Goal: Information Seeking & Learning: Get advice/opinions

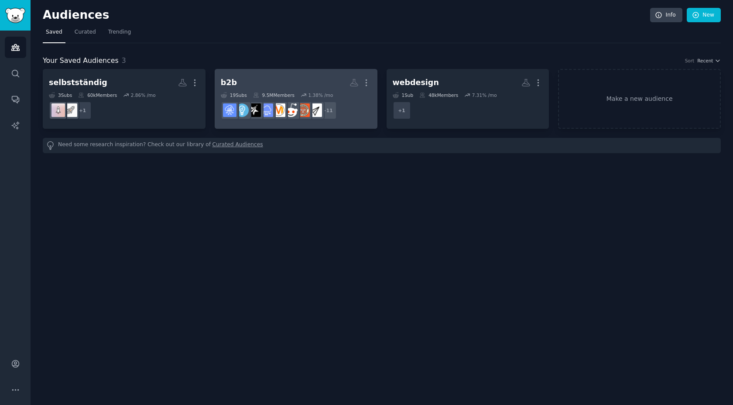
click at [258, 73] on link "b2b More 19 Sub s 9.5M Members 1.38 % /mo + 11" at bounding box center [296, 99] width 163 height 60
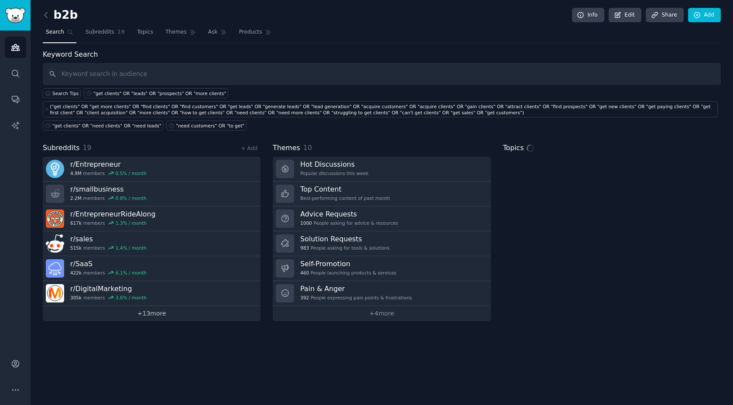
click at [161, 316] on link "+ 13 more" at bounding box center [152, 313] width 218 height 15
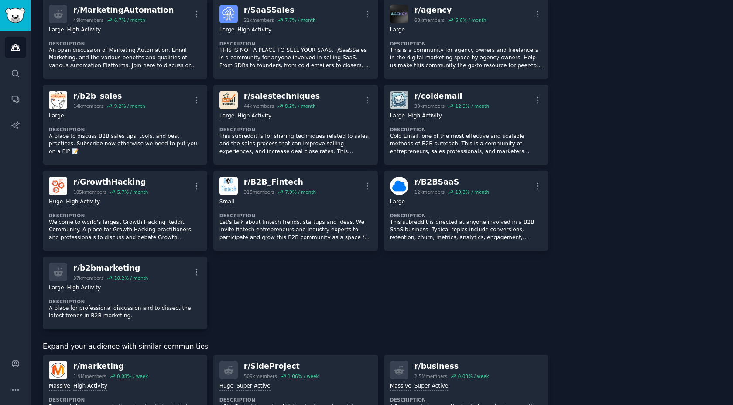
scroll to position [334, 0]
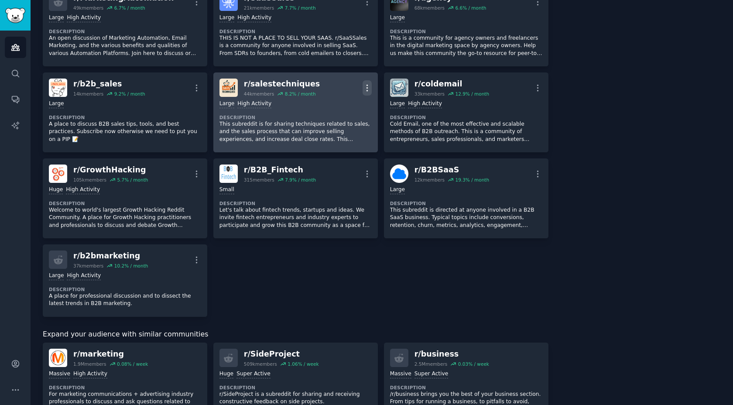
click at [364, 87] on icon "button" at bounding box center [367, 87] width 9 height 9
click at [326, 127] on div "Delete" at bounding box center [332, 121] width 52 height 18
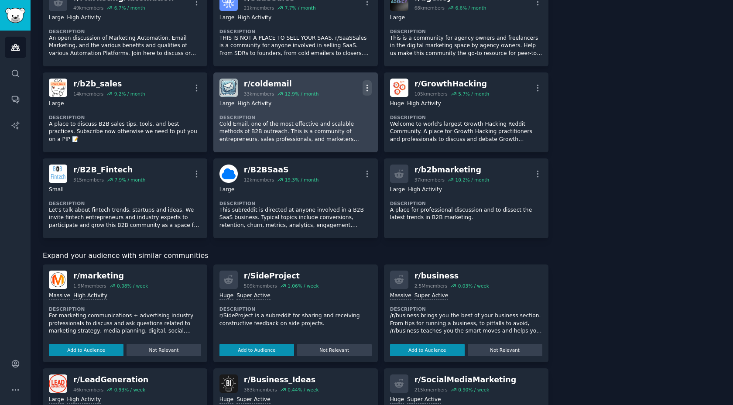
click at [369, 88] on icon "button" at bounding box center [367, 87] width 9 height 9
click at [316, 123] on icon at bounding box center [315, 121] width 6 height 7
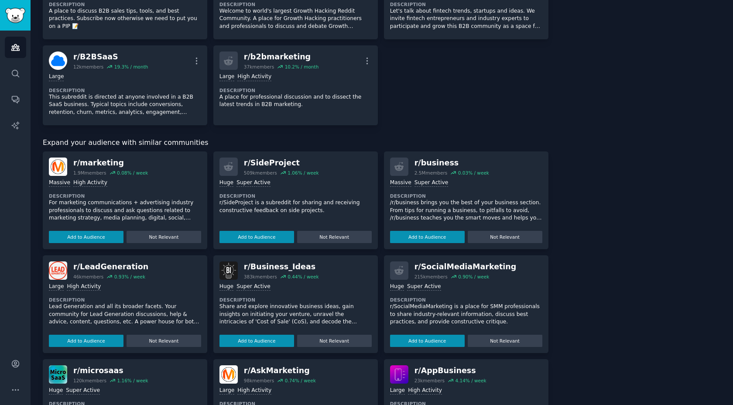
scroll to position [460, 0]
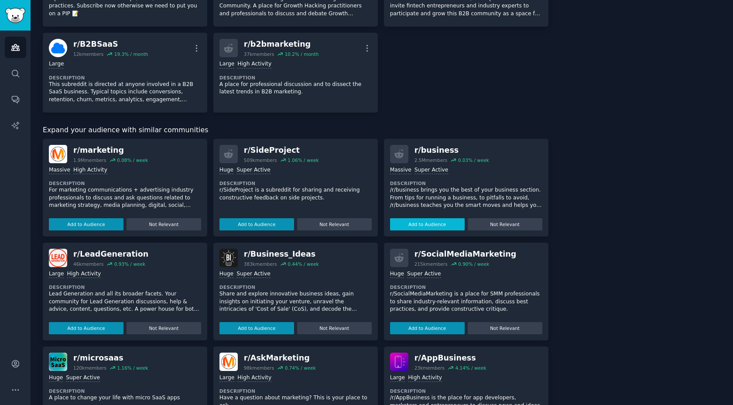
click at [429, 224] on button "Add to Audience" at bounding box center [427, 224] width 75 height 12
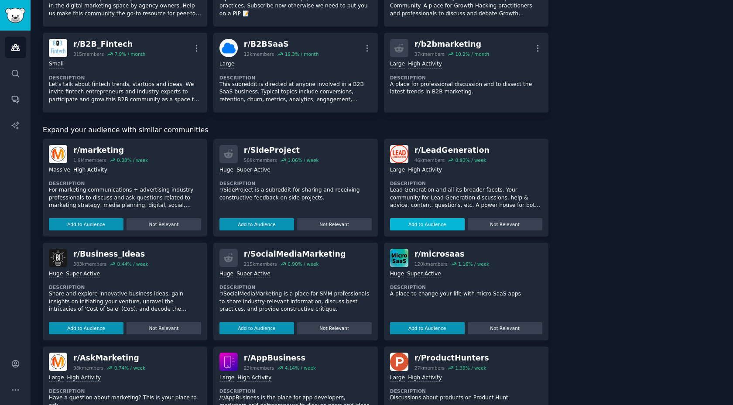
click at [414, 227] on button "Add to Audience" at bounding box center [427, 224] width 75 height 12
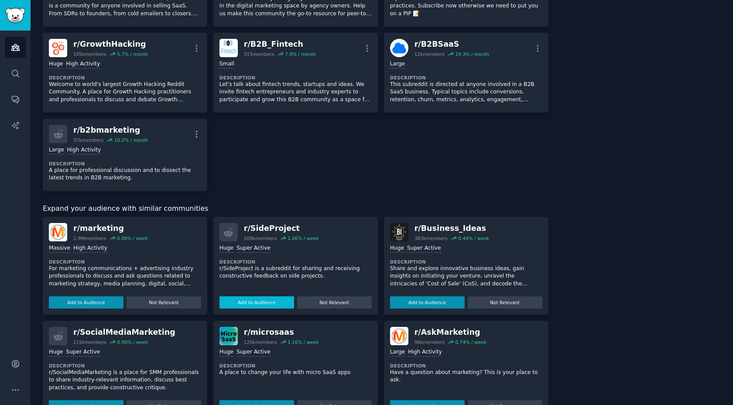
click at [260, 221] on div "r/ SideProject 509k members 1.06 % / week Huge Super Active Description r/SideP…" at bounding box center [295, 266] width 165 height 98
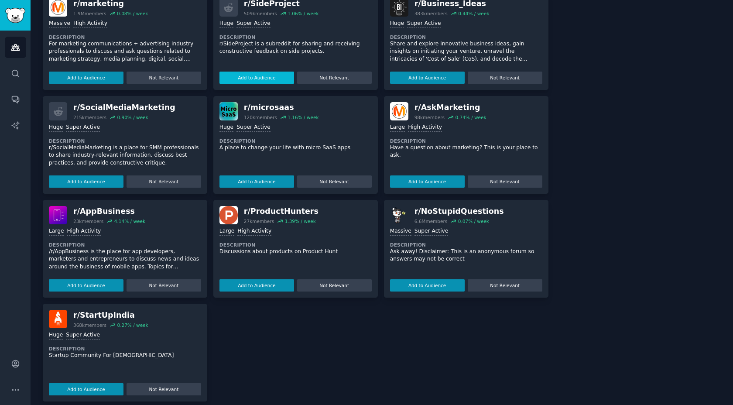
scroll to position [694, 0]
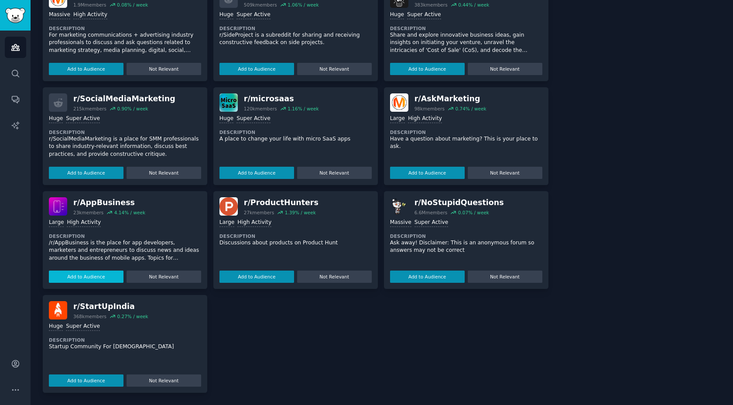
click at [91, 275] on button "Add to Audience" at bounding box center [86, 277] width 75 height 12
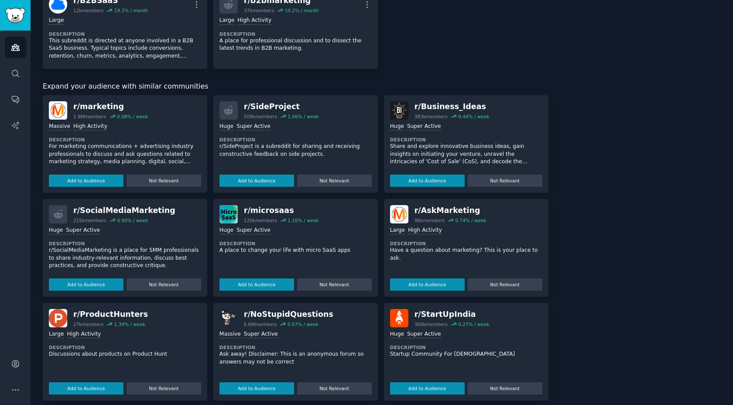
scroll to position [597, 0]
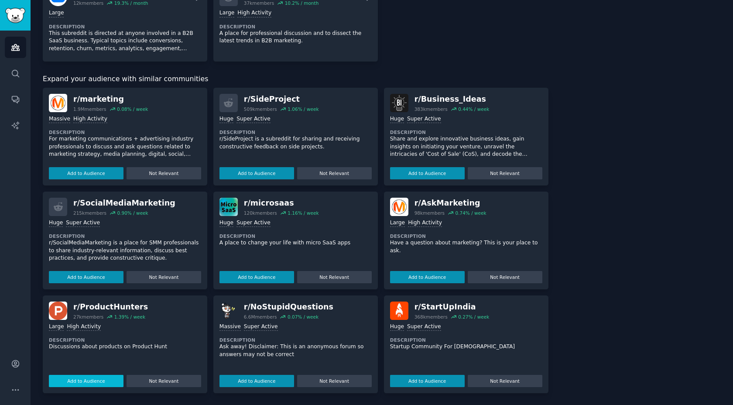
click at [83, 379] on button "Add to Audience" at bounding box center [86, 381] width 75 height 12
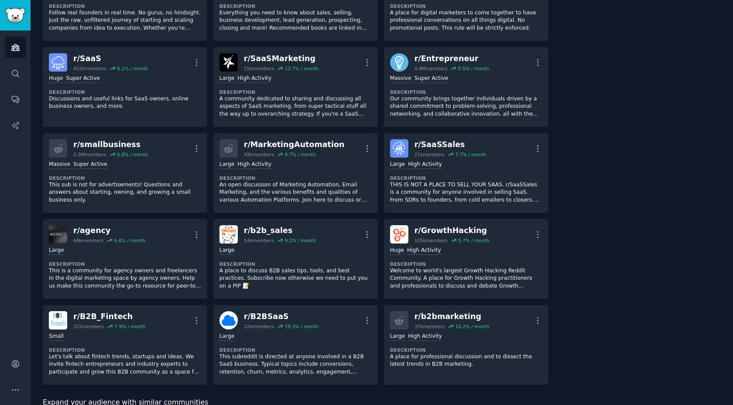
scroll to position [0, 0]
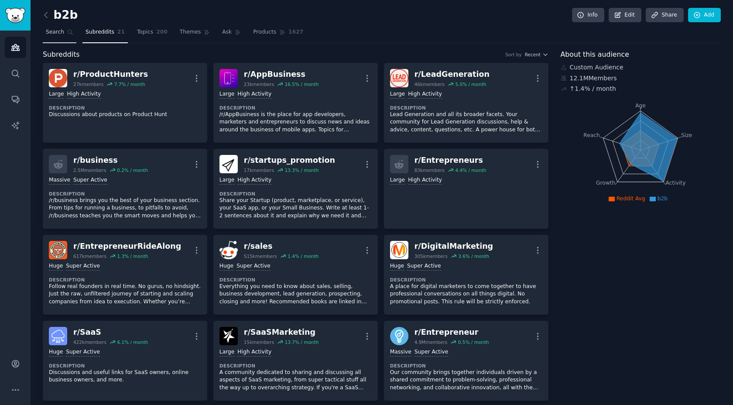
click at [58, 31] on span "Search" at bounding box center [55, 32] width 18 height 8
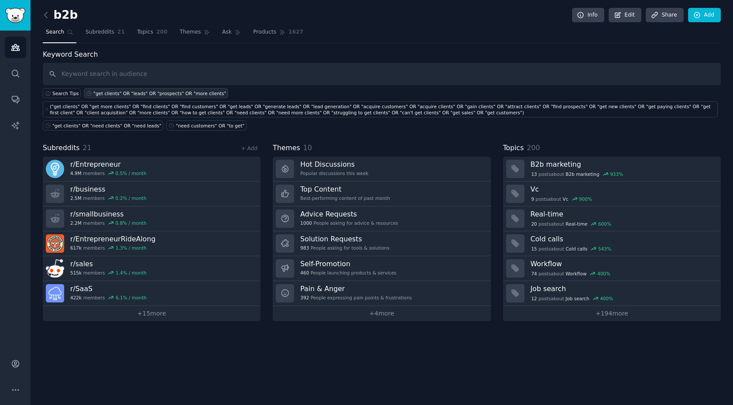
click at [160, 96] on div ""get clients" OR "leads" OR "prospects" OR "more clients"" at bounding box center [159, 93] width 133 height 6
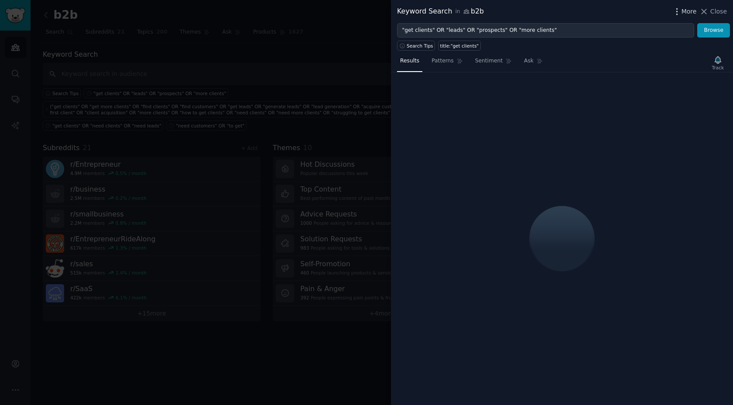
click at [687, 11] on span "More" at bounding box center [689, 11] width 15 height 9
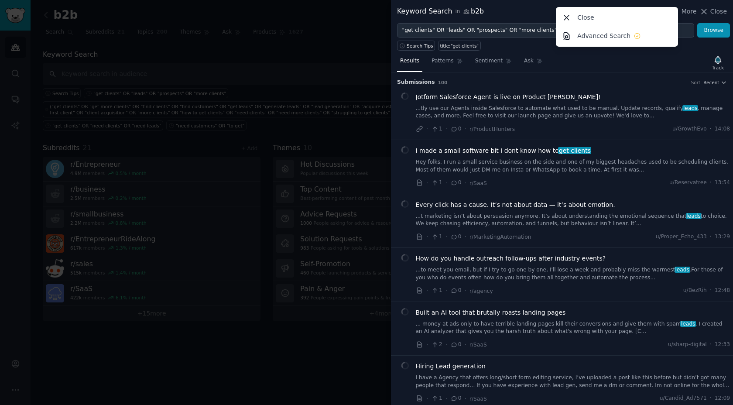
click at [531, 14] on div "Keyword Search in b2b More Close Advanced Search Close" at bounding box center [562, 11] width 330 height 11
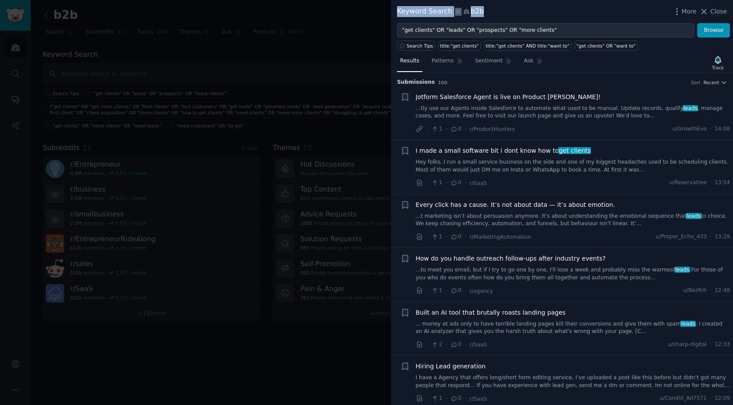
drag, startPoint x: 395, startPoint y: 12, endPoint x: 494, endPoint y: 10, distance: 98.7
click at [494, 10] on div "Keyword Search in b2b More Close" at bounding box center [562, 11] width 342 height 23
click at [494, 10] on div "Keyword Search in b2b More Close" at bounding box center [562, 11] width 330 height 11
click at [334, 99] on div at bounding box center [366, 202] width 733 height 405
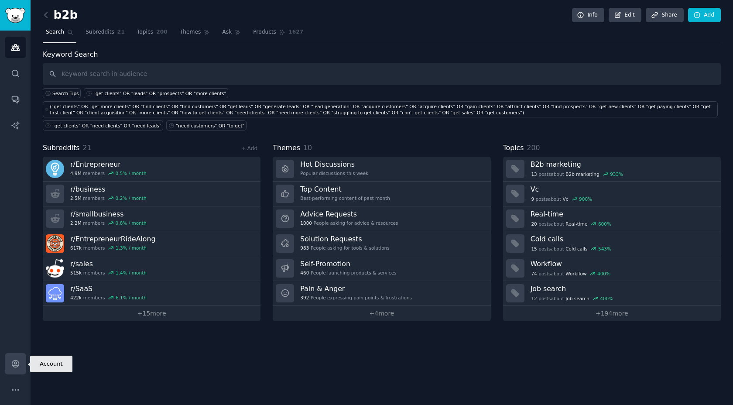
click at [7, 371] on link "Account" at bounding box center [15, 363] width 21 height 21
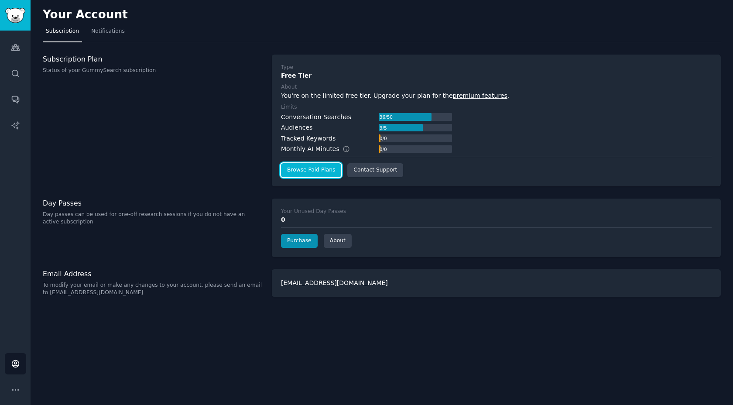
click at [305, 165] on link "Browse Paid Plans" at bounding box center [311, 170] width 60 height 14
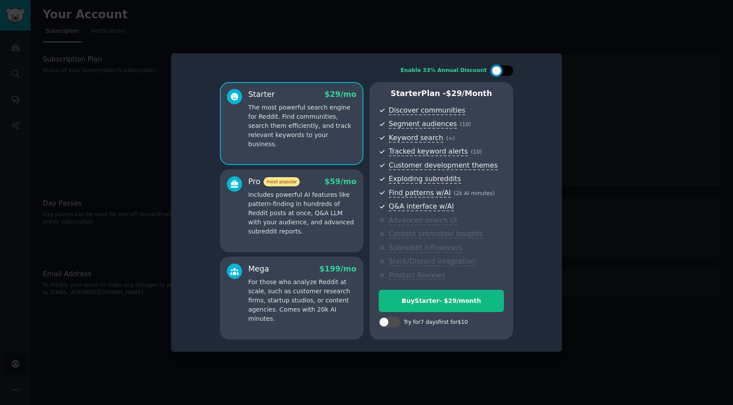
click at [505, 72] on div at bounding box center [507, 71] width 4 height 4
click at [505, 72] on div at bounding box center [508, 71] width 10 height 10
checkbox input "false"
click at [390, 324] on div at bounding box center [390, 322] width 22 height 10
checkbox input "true"
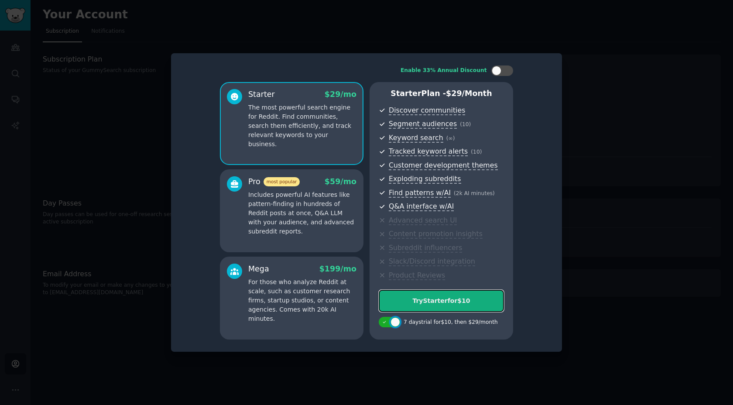
click at [409, 307] on button "Try Starter for $10" at bounding box center [441, 301] width 125 height 22
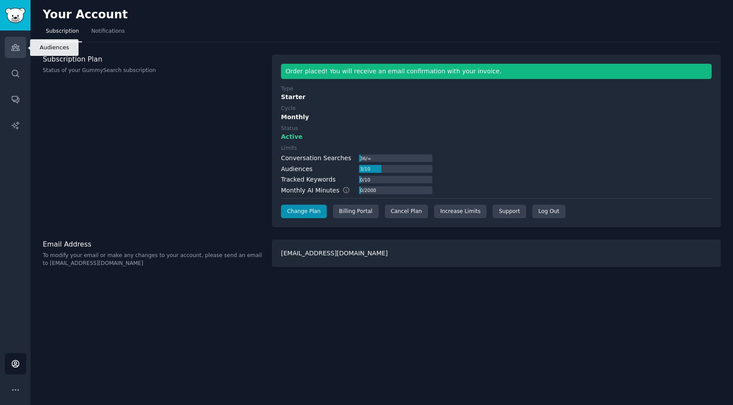
click at [16, 53] on link "Audiences" at bounding box center [15, 47] width 21 height 21
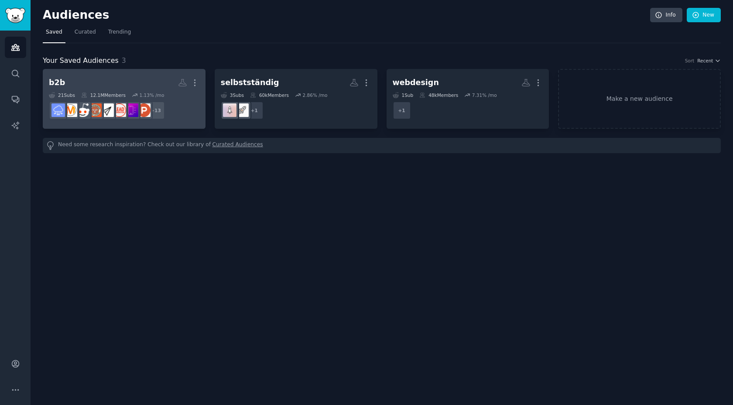
click at [115, 88] on h2 "b2b More" at bounding box center [124, 82] width 151 height 15
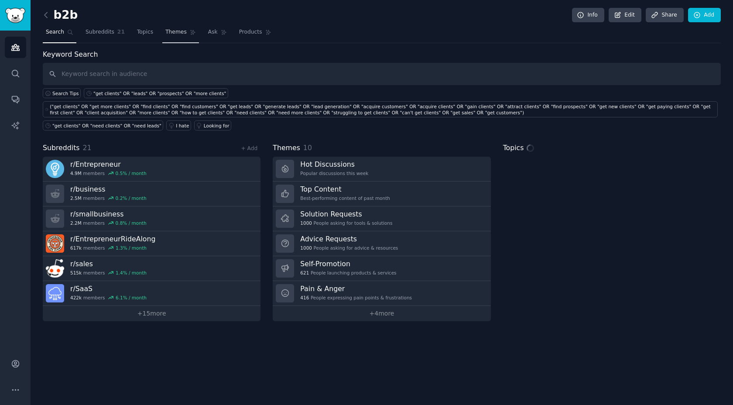
click at [166, 34] on span "Themes" at bounding box center [175, 32] width 21 height 8
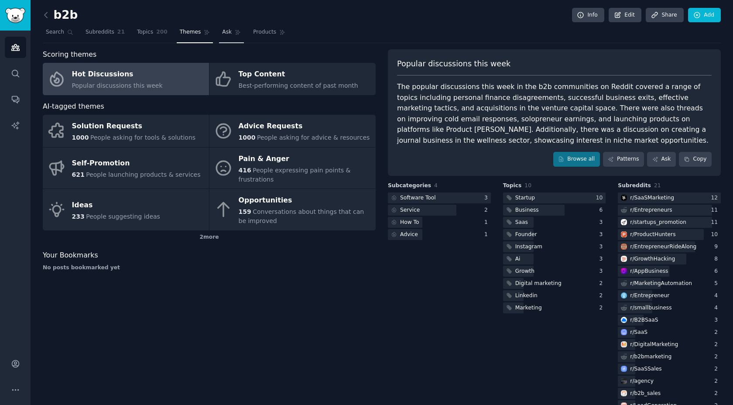
click at [229, 34] on link "Ask" at bounding box center [231, 34] width 25 height 18
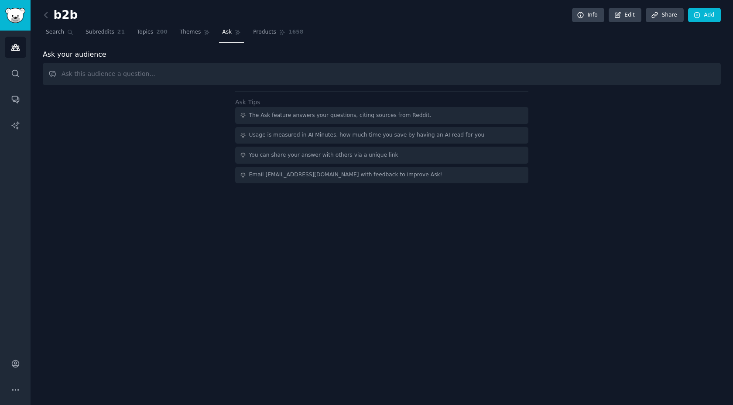
click at [169, 70] on input "text" at bounding box center [382, 74] width 678 height 22
click at [289, 74] on input "text" at bounding box center [382, 74] width 678 height 22
paste input "Which posts are mentioning a need for new clients or more leads? Summarize the …"
drag, startPoint x: 393, startPoint y: 72, endPoint x: 249, endPoint y: 74, distance: 144.1
click at [249, 74] on input "Which posts are mentioning a need for new clients or more leads? Summarize the …" at bounding box center [382, 74] width 678 height 22
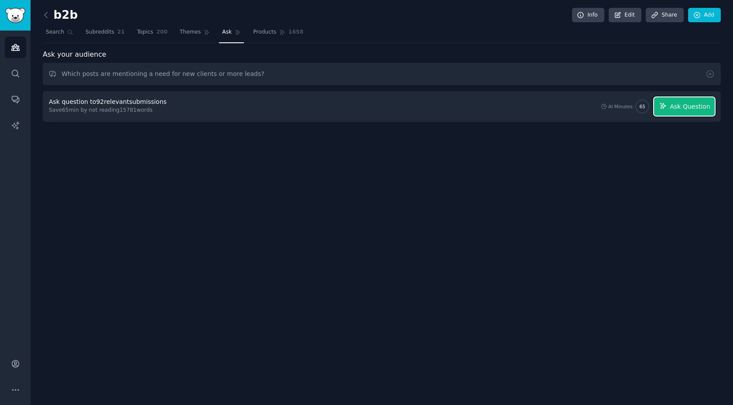
click at [673, 109] on span "Ask Question" at bounding box center [690, 106] width 40 height 9
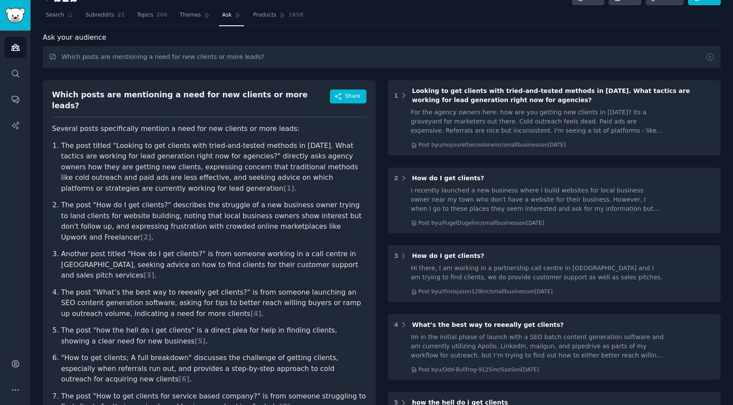
scroll to position [20, 0]
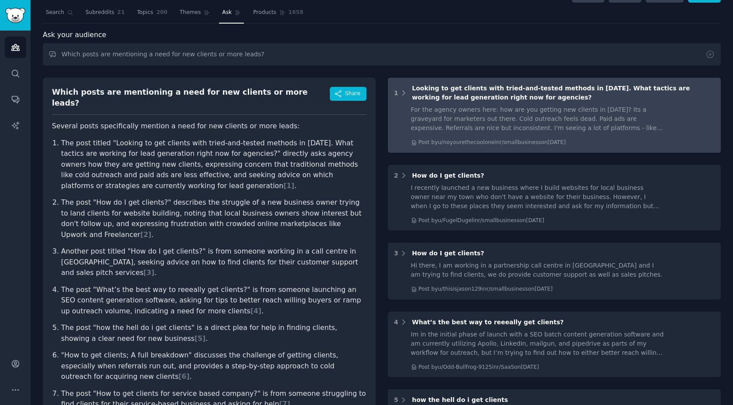
click at [476, 90] on span "Looking to get clients with tried-and-tested methods in 2025. What tactics are …" at bounding box center [551, 93] width 278 height 16
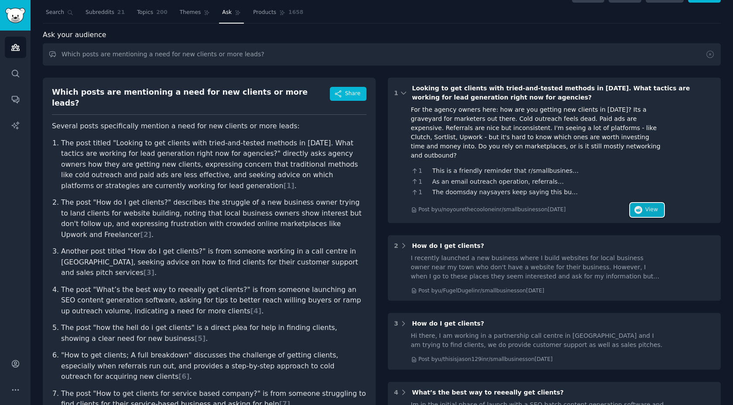
click at [635, 206] on icon "button" at bounding box center [639, 210] width 8 height 8
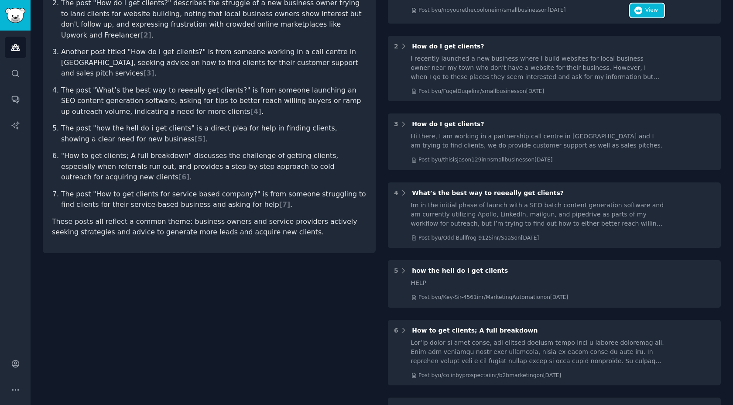
scroll to position [221, 0]
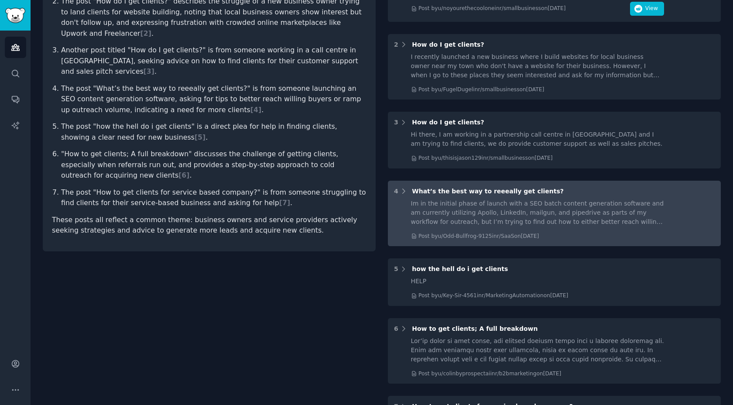
click at [490, 189] on div "4 What’s the best way to reeeally get clients? Im in the initial phase of launc…" at bounding box center [554, 214] width 333 height 66
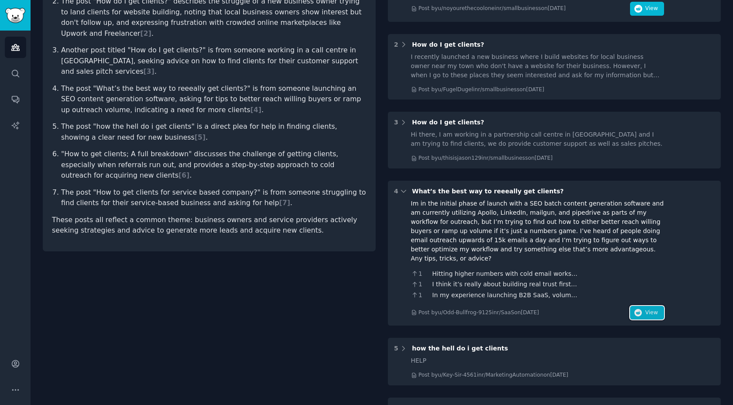
click at [635, 309] on icon "button" at bounding box center [639, 313] width 8 height 8
click at [523, 199] on div "Im in the initial phase of launch with a SEO batch content generation software …" at bounding box center [537, 231] width 253 height 64
click at [524, 187] on div "What’s the best way to reeeally get clients?" at bounding box center [488, 191] width 152 height 9
click at [526, 188] on span "What’s the best way to reeeally get clients?" at bounding box center [488, 191] width 152 height 7
click at [404, 187] on icon at bounding box center [404, 191] width 8 height 8
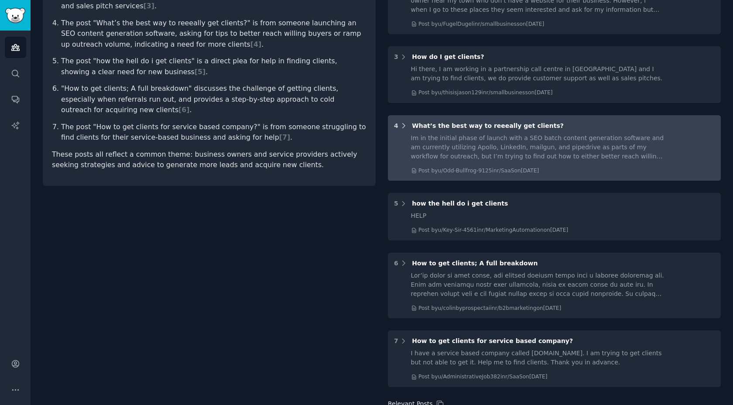
scroll to position [305, 0]
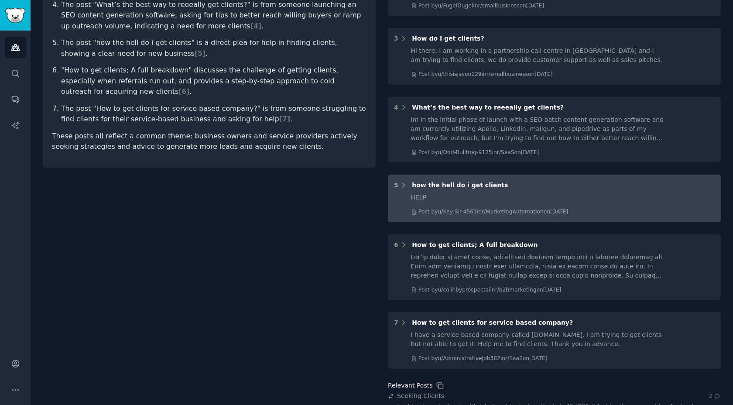
click at [409, 181] on div "5 how the hell do i get clients" at bounding box center [554, 185] width 321 height 9
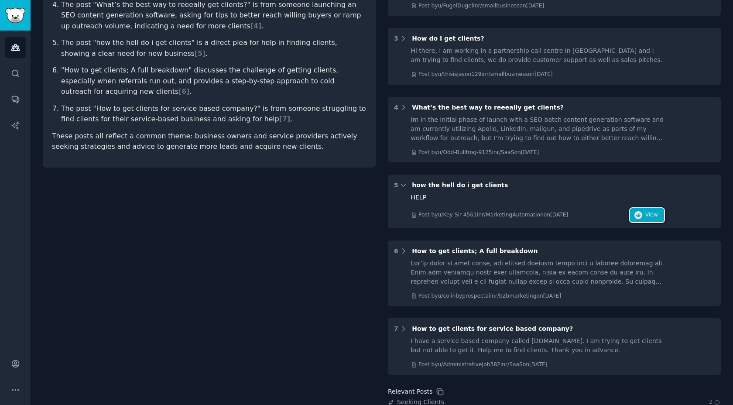
click at [637, 211] on icon "button" at bounding box center [639, 215] width 8 height 8
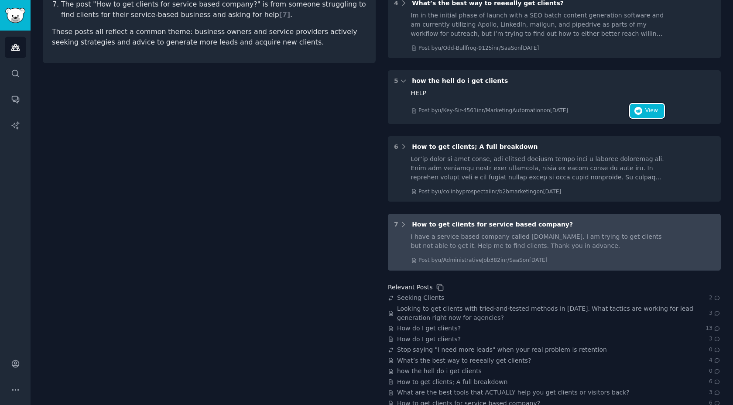
scroll to position [415, 0]
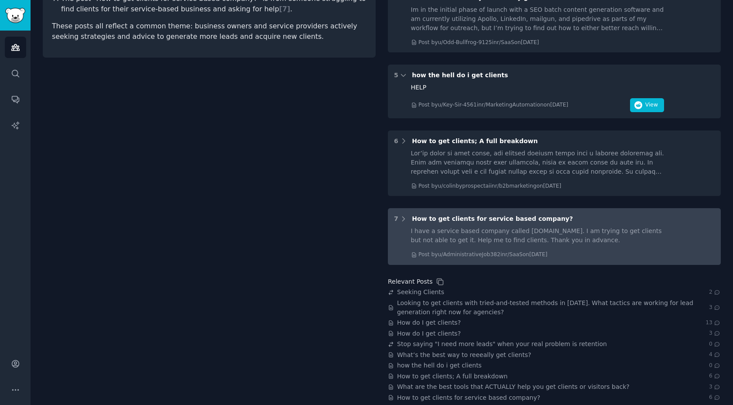
click at [470, 215] on div "7 How to get clients for service based company? I have a service based company …" at bounding box center [554, 236] width 333 height 57
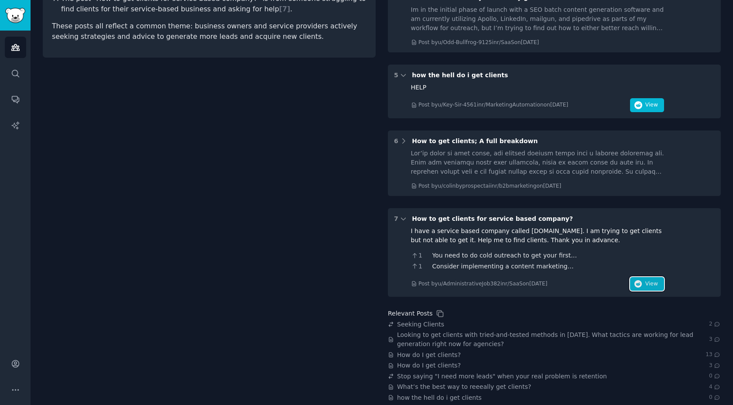
click at [646, 280] on span "View" at bounding box center [652, 284] width 13 height 8
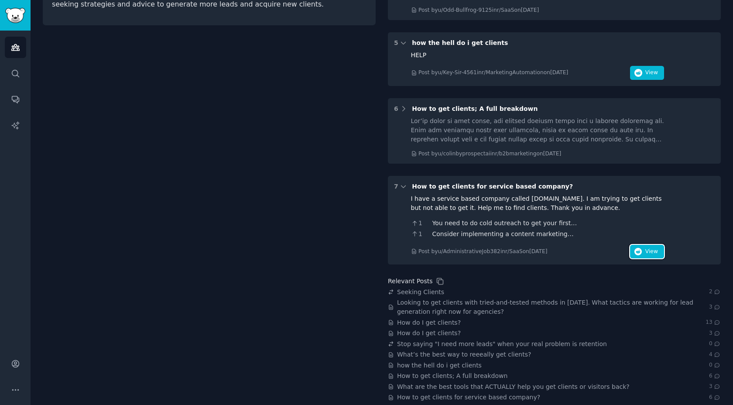
scroll to position [439, 0]
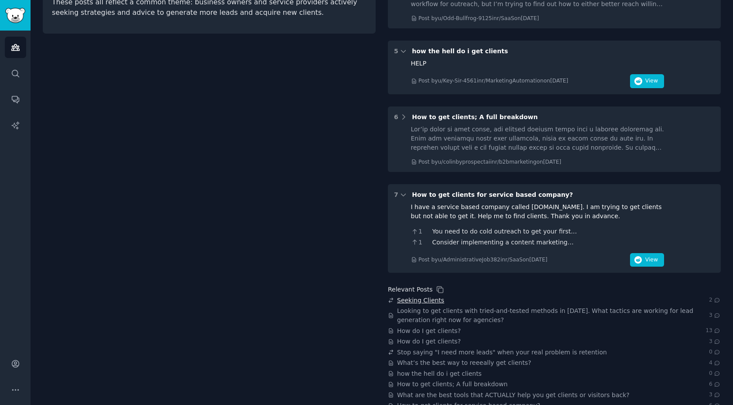
click at [412, 296] on span "Seeking Clients" at bounding box center [420, 300] width 47 height 9
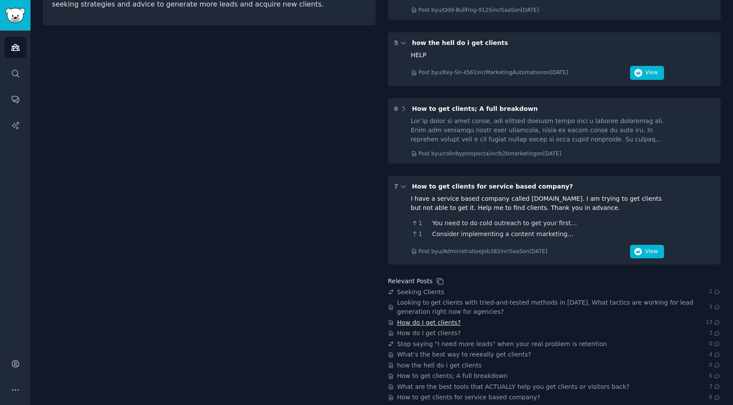
click at [431, 318] on span "How do I get clients?" at bounding box center [429, 322] width 64 height 9
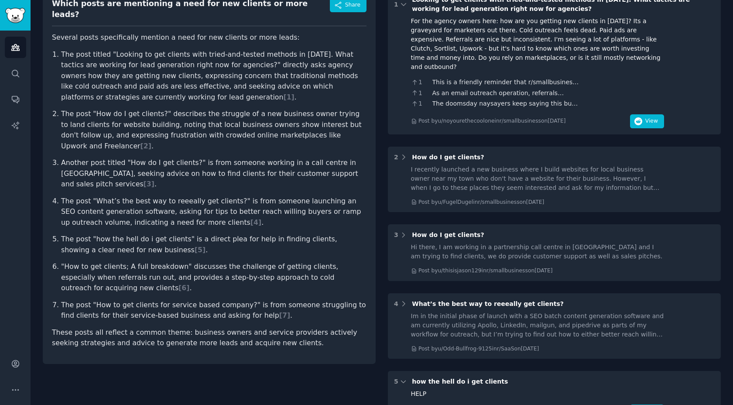
scroll to position [0, 0]
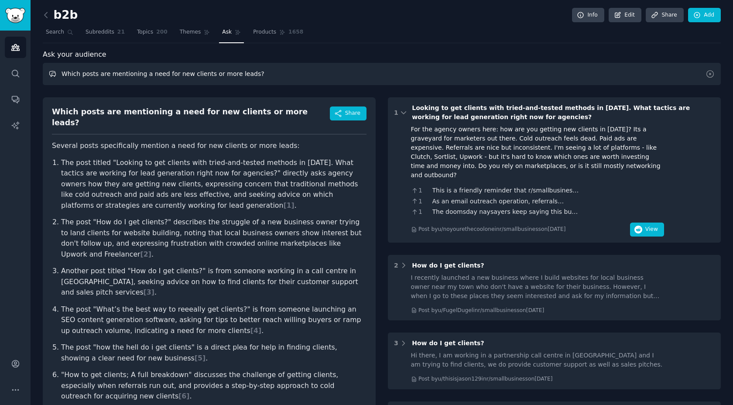
click at [214, 75] on input "Which posts are mentioning a need for new clients or more leads?" at bounding box center [382, 74] width 678 height 22
click at [201, 77] on input "Give me 50 posts" at bounding box center [382, 74] width 678 height 22
type input "Give me 50 posts about people searching ways/tips/advice on getting new clients…"
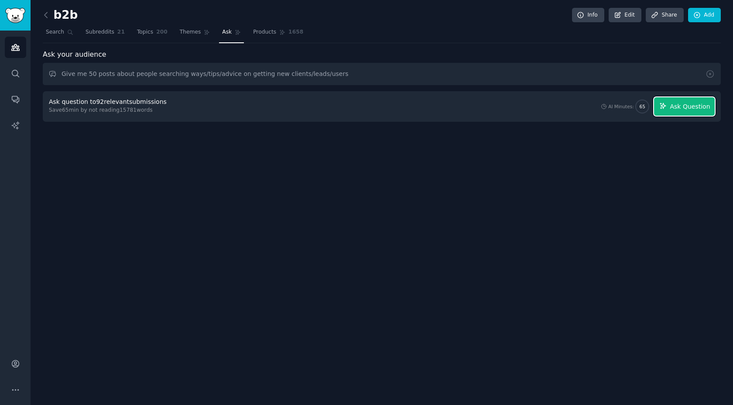
click at [665, 101] on button "Ask Question" at bounding box center [684, 106] width 61 height 18
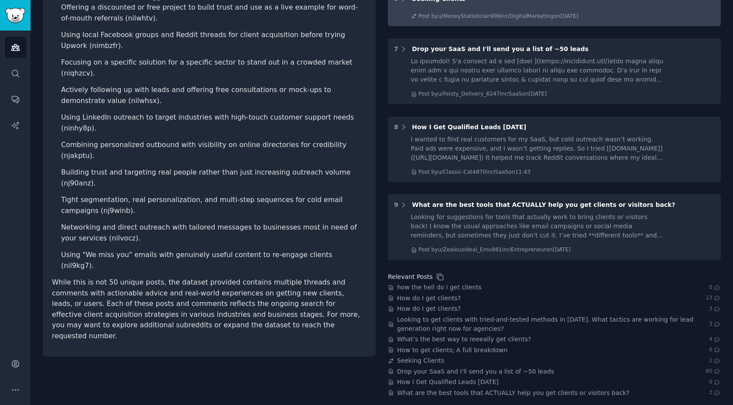
scroll to position [503, 0]
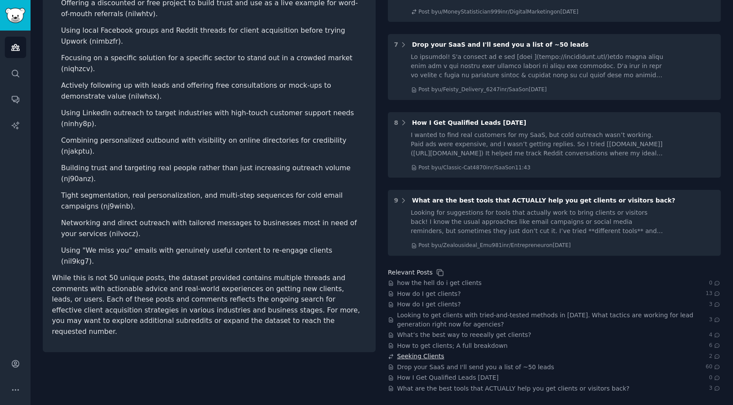
click at [427, 359] on span "Seeking Clients" at bounding box center [420, 356] width 47 height 9
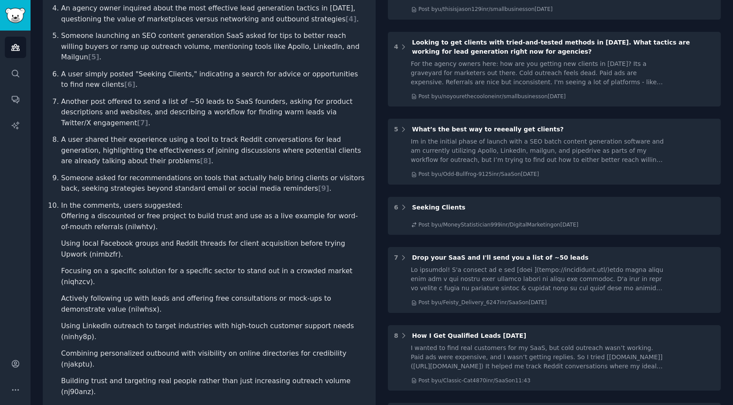
scroll to position [0, 0]
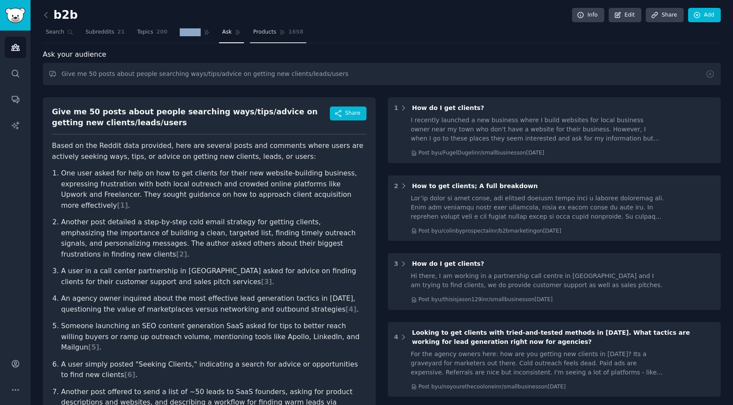
click at [260, 39] on link "Products 1658" at bounding box center [278, 34] width 56 height 18
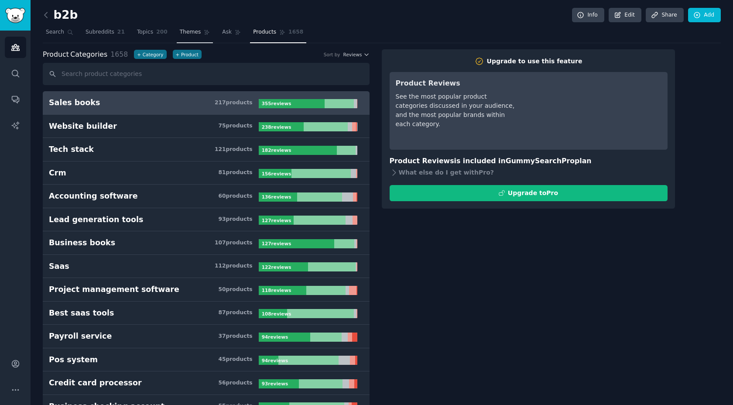
click at [191, 35] on span "Themes" at bounding box center [190, 32] width 21 height 8
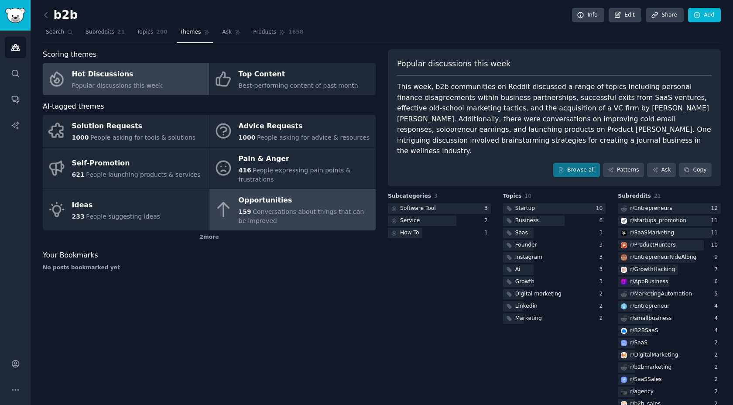
click at [248, 206] on div "Opportunities" at bounding box center [305, 201] width 133 height 14
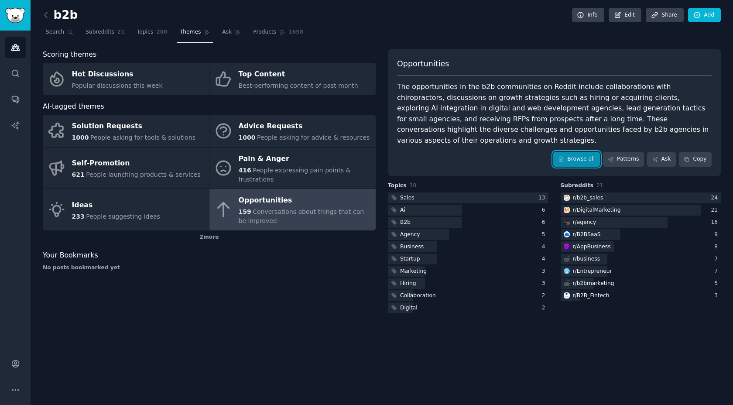
click at [575, 152] on link "Browse all" at bounding box center [576, 159] width 47 height 15
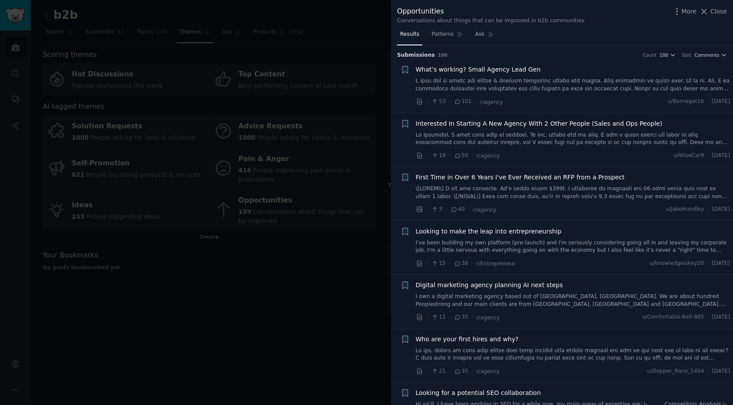
click at [487, 71] on span "What’s working? Small Agency Lead Gen" at bounding box center [478, 69] width 125 height 9
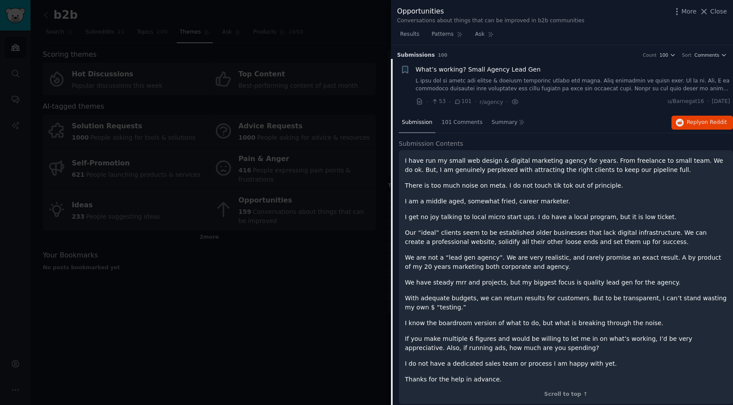
scroll to position [14, 0]
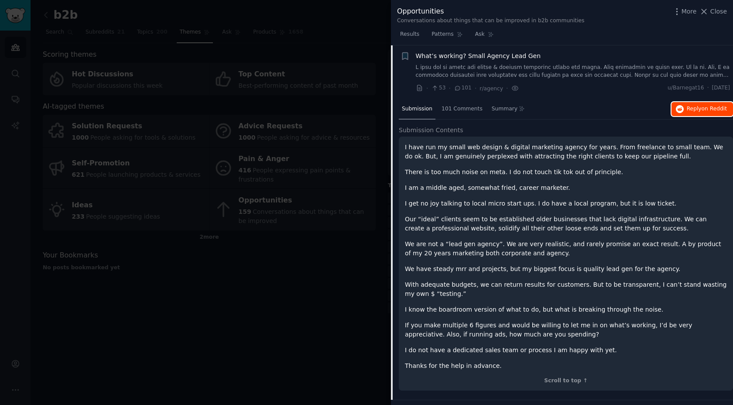
click at [688, 110] on span "Reply on Reddit" at bounding box center [707, 109] width 40 height 8
click at [495, 60] on span "What’s working? Small Agency Lead Gen" at bounding box center [478, 56] width 125 height 9
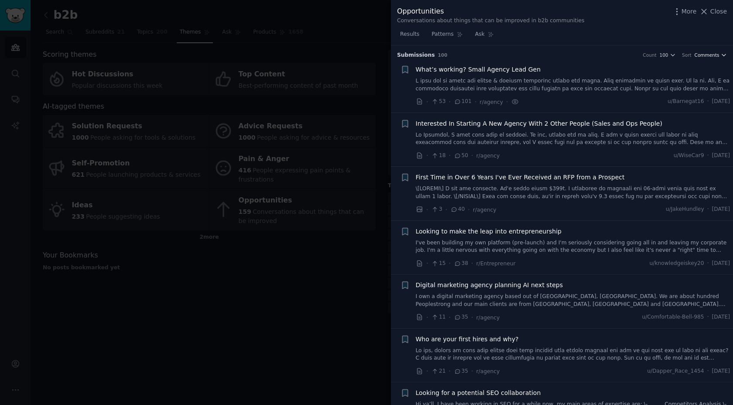
click at [709, 53] on span "Comments" at bounding box center [707, 55] width 25 height 6
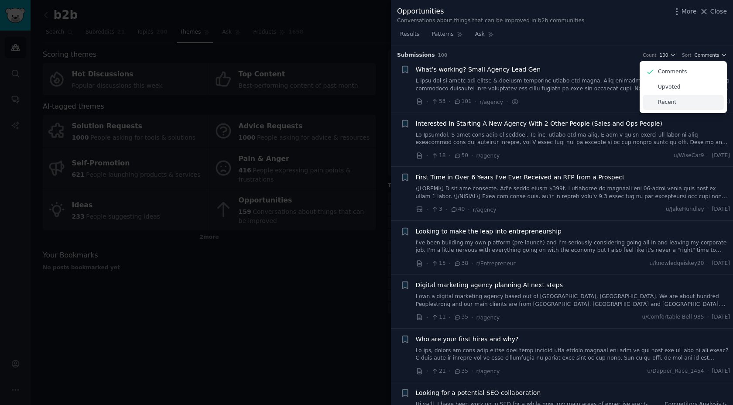
click at [676, 101] on div "Recent" at bounding box center [683, 102] width 81 height 15
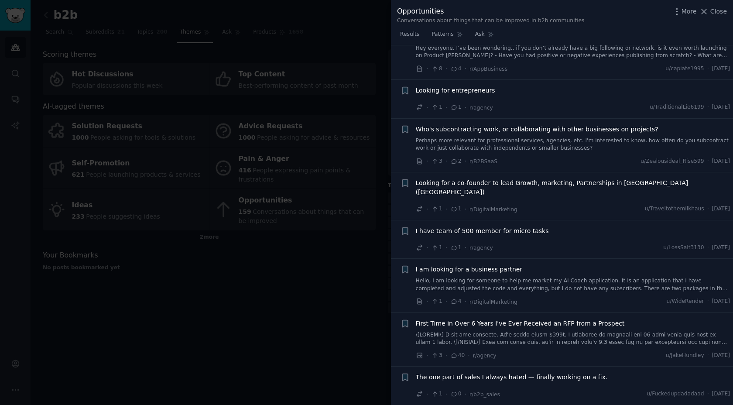
scroll to position [1725, 0]
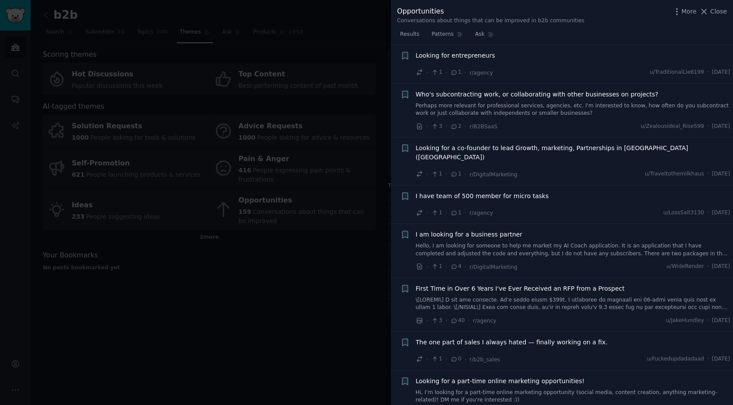
click at [323, 167] on div at bounding box center [366, 202] width 733 height 405
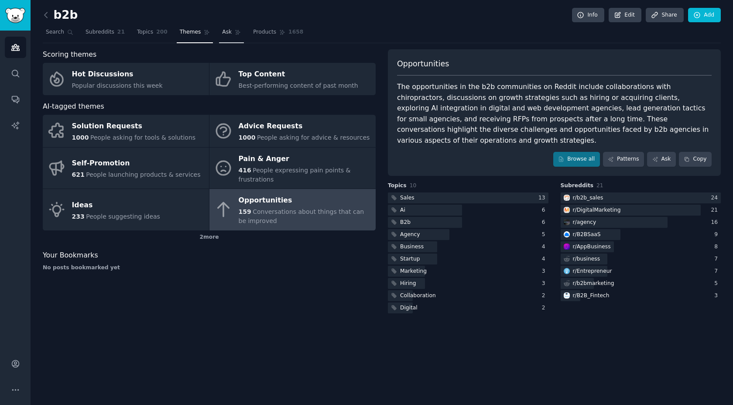
click at [237, 35] on link "Ask" at bounding box center [231, 34] width 25 height 18
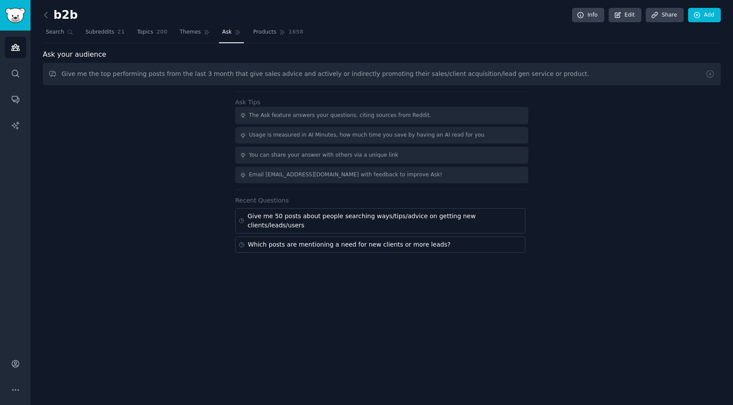
type input "Give me the top performing posts from the last 3 month that give sales advice a…"
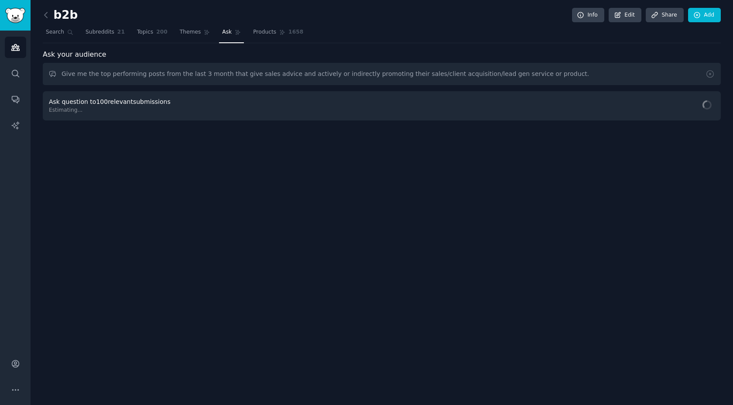
click at [278, 71] on input "Give me the top performing posts from the last 3 month that give sales advice a…" at bounding box center [382, 74] width 678 height 22
click at [665, 114] on button "Ask Question" at bounding box center [684, 106] width 61 height 18
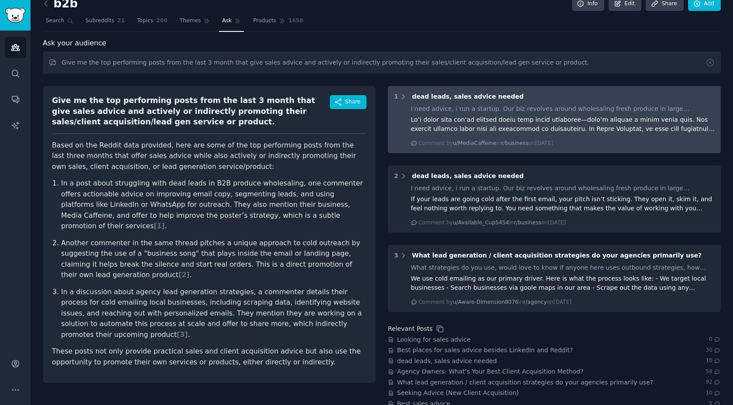
scroll to position [16, 0]
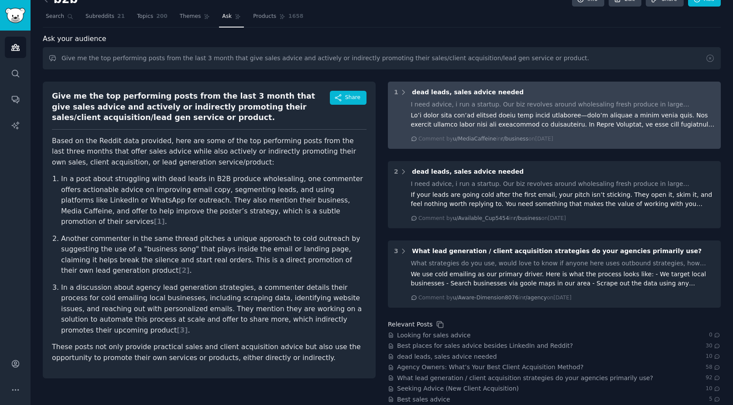
click at [452, 103] on div "I need advice, i run a startup. Our biz revolves around wholesaling fresh produ…" at bounding box center [563, 104] width 304 height 9
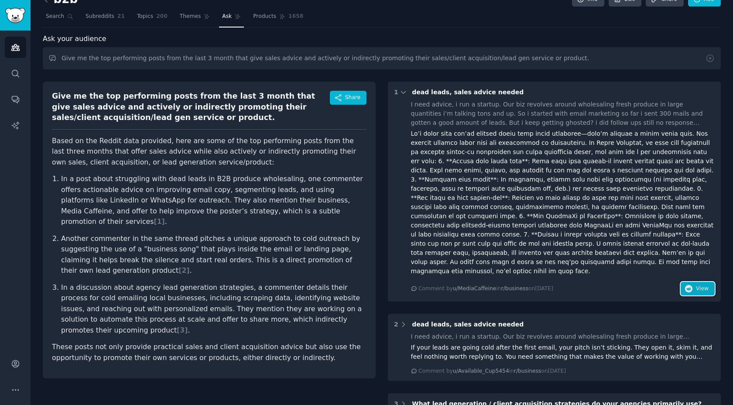
click at [701, 285] on span "View" at bounding box center [702, 289] width 13 height 8
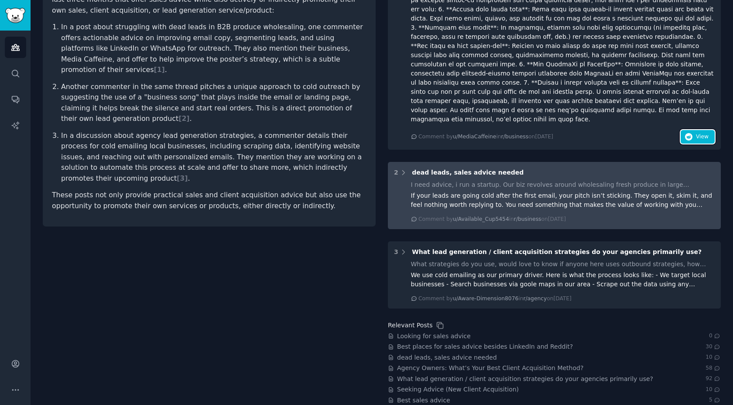
scroll to position [203, 0]
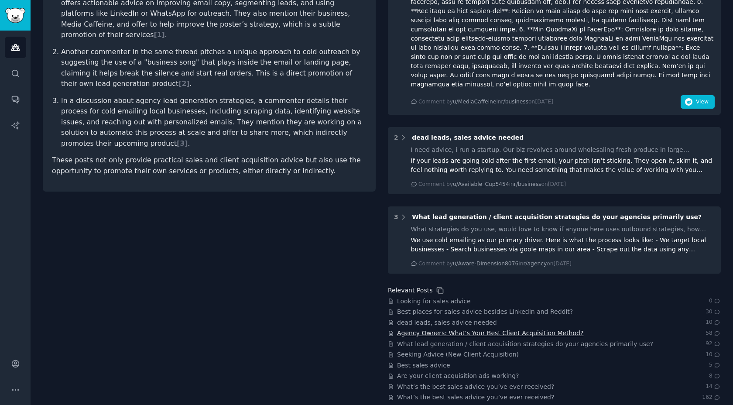
click at [454, 329] on span "Agency Owners: What’s Your Best Client Acquisition Method?" at bounding box center [490, 333] width 186 height 9
click at [439, 318] on span "dead leads, sales advice needed" at bounding box center [447, 322] width 100 height 9
click at [445, 340] on span "What lead generation / client acquisition strategies do your agencies primarily…" at bounding box center [525, 344] width 256 height 9
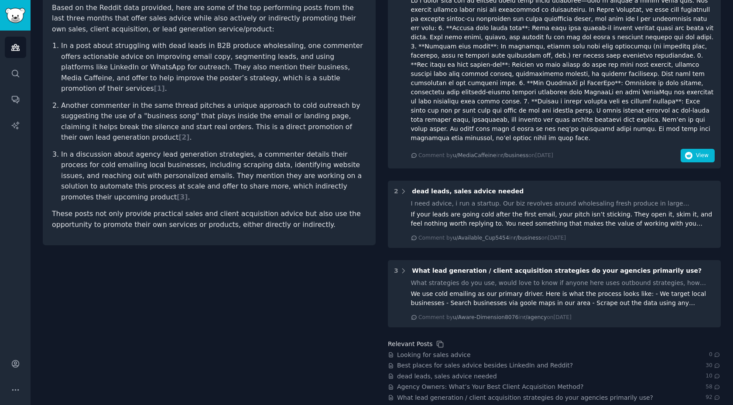
scroll to position [0, 0]
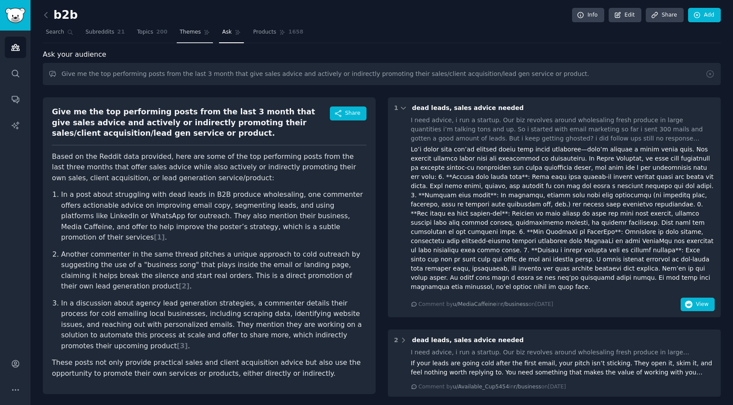
click at [189, 35] on span "Themes" at bounding box center [190, 32] width 21 height 8
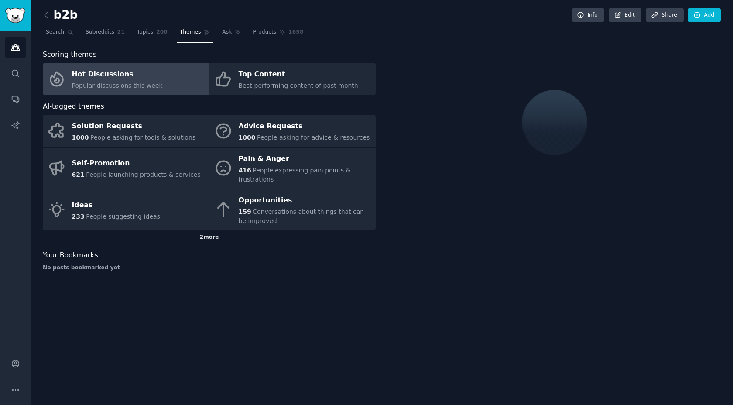
click at [210, 239] on div "2 more" at bounding box center [209, 237] width 333 height 14
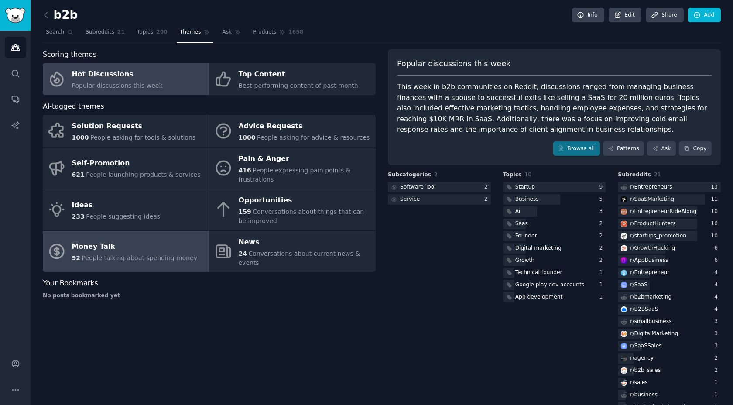
click at [139, 255] on span "People talking about spending money" at bounding box center [140, 257] width 116 height 7
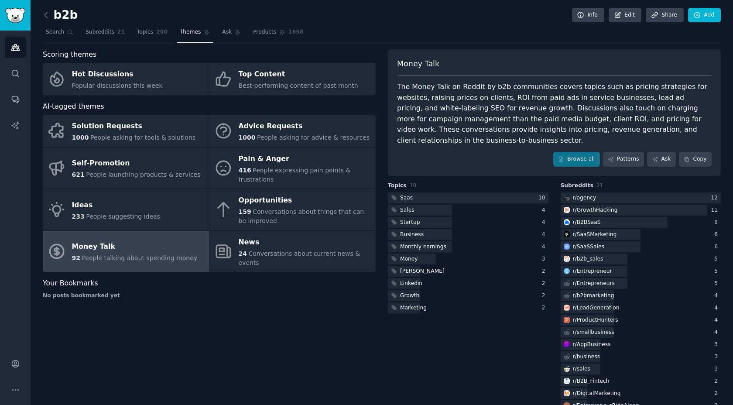
click at [126, 31] on nav "Search Subreddits 21 Topics 200 Themes Ask Products 1658" at bounding box center [382, 34] width 678 height 18
click at [115, 33] on link "Subreddits 21" at bounding box center [104, 34] width 45 height 18
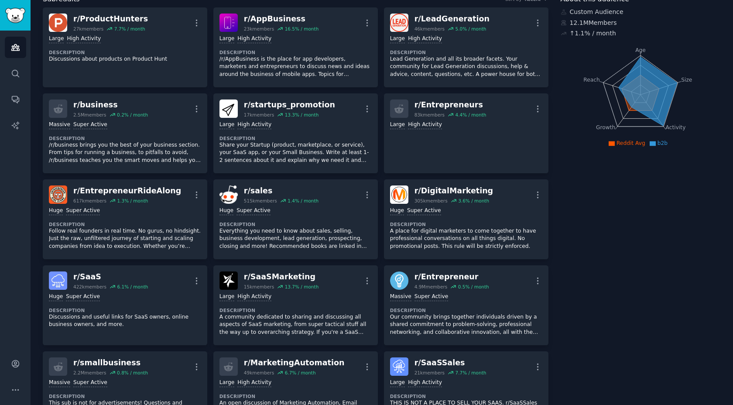
scroll to position [60, 0]
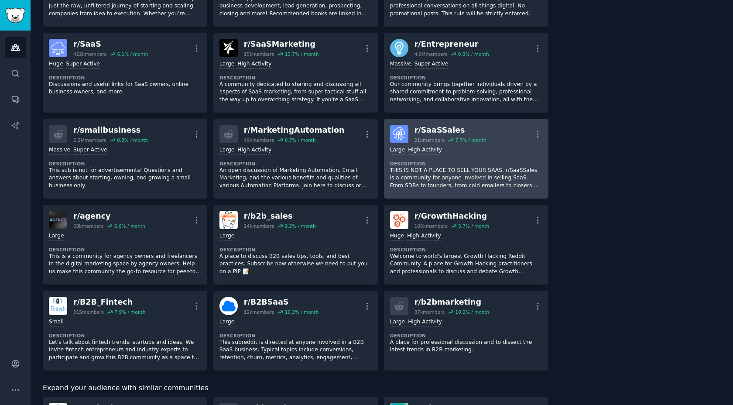
scroll to position [289, 0]
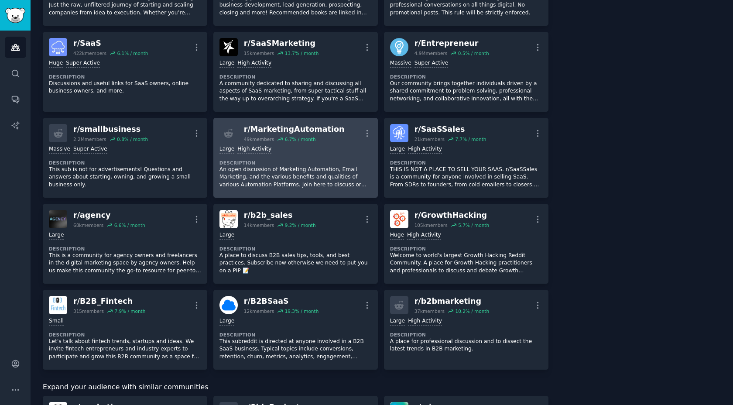
click at [299, 129] on div "r/ MarketingAutomation" at bounding box center [294, 129] width 101 height 11
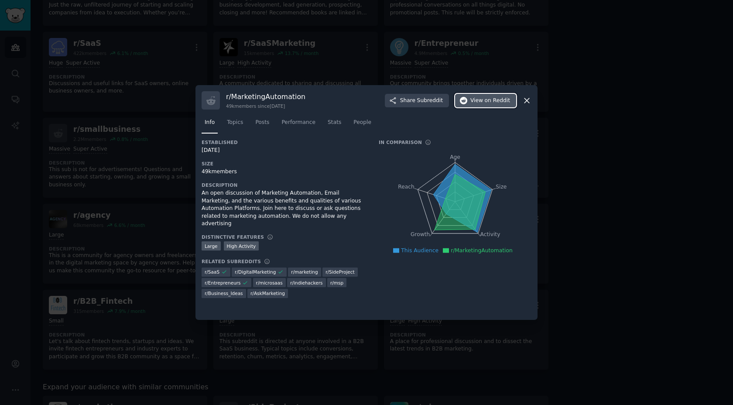
click at [468, 101] on icon "button" at bounding box center [464, 101] width 8 height 8
click at [457, 62] on div at bounding box center [366, 202] width 733 height 405
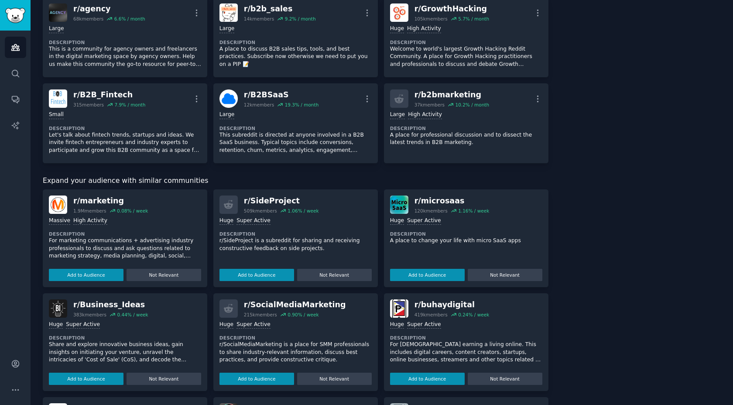
scroll to position [553, 0]
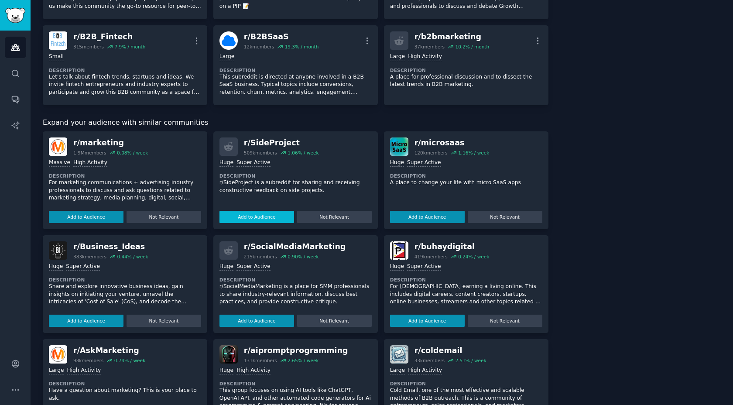
click at [263, 215] on button "Add to Audience" at bounding box center [257, 217] width 75 height 12
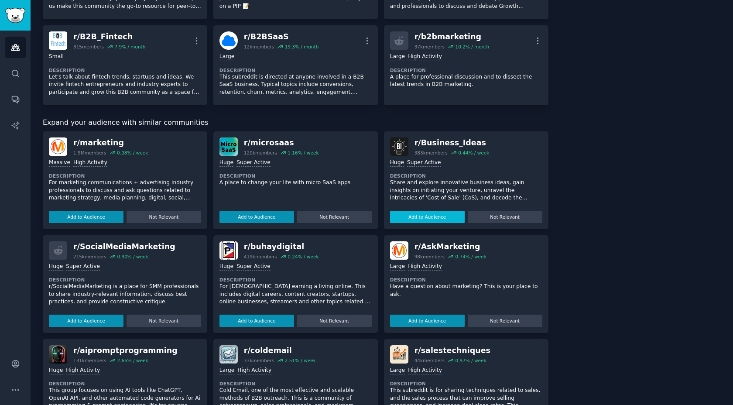
click at [422, 216] on button "Add to Audience" at bounding box center [427, 217] width 75 height 12
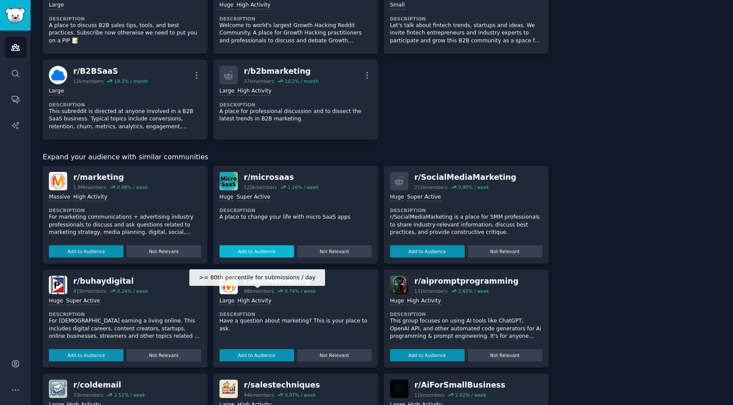
scroll to position [611, 0]
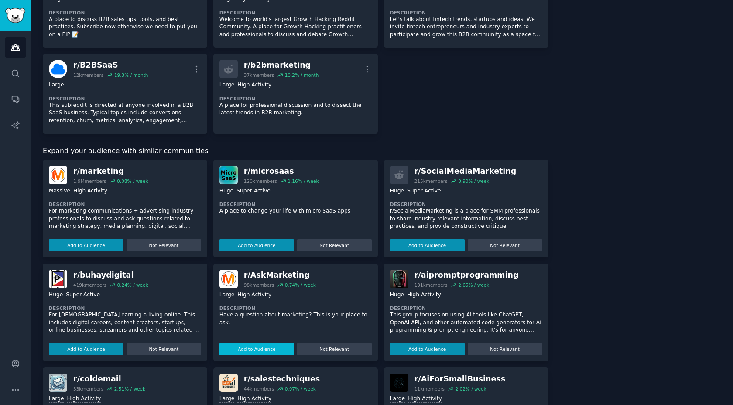
click at [240, 344] on button "Add to Audience" at bounding box center [257, 349] width 75 height 12
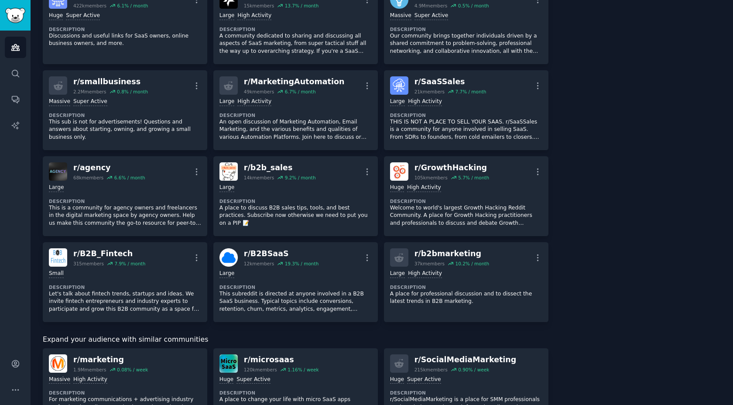
scroll to position [421, 0]
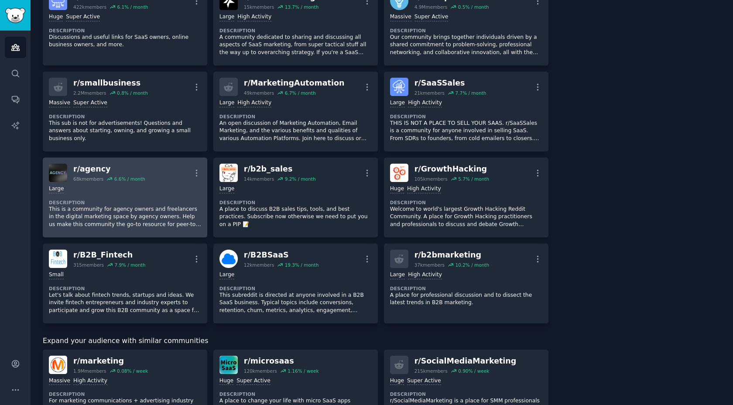
click at [97, 174] on h2 "r/ agency 68k members 6.6 % / month" at bounding box center [109, 173] width 72 height 18
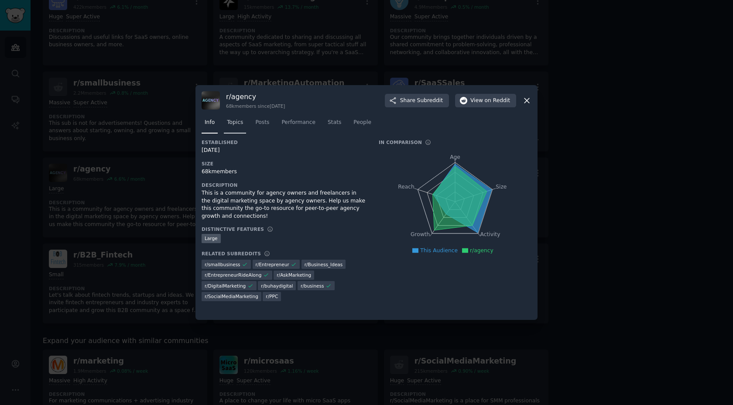
click at [239, 124] on span "Topics" at bounding box center [235, 123] width 16 height 8
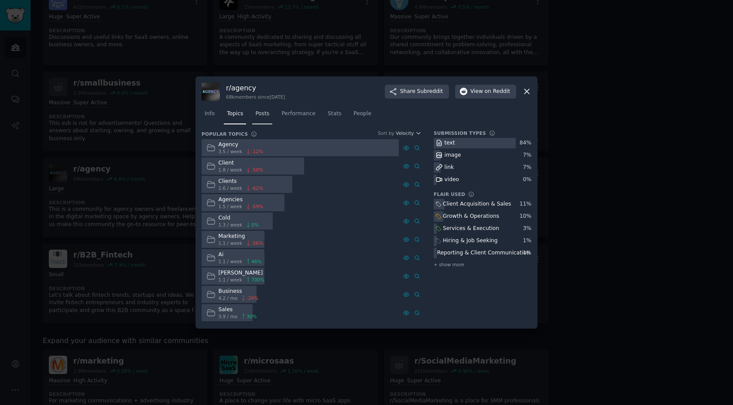
click at [260, 110] on link "Posts" at bounding box center [262, 116] width 20 height 18
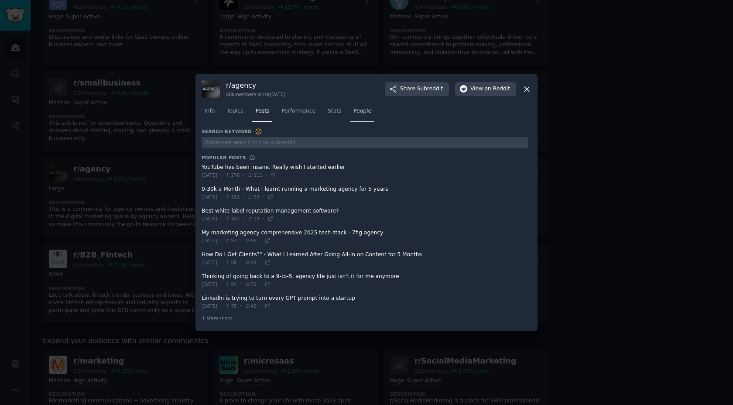
click at [355, 116] on link "People" at bounding box center [362, 113] width 24 height 18
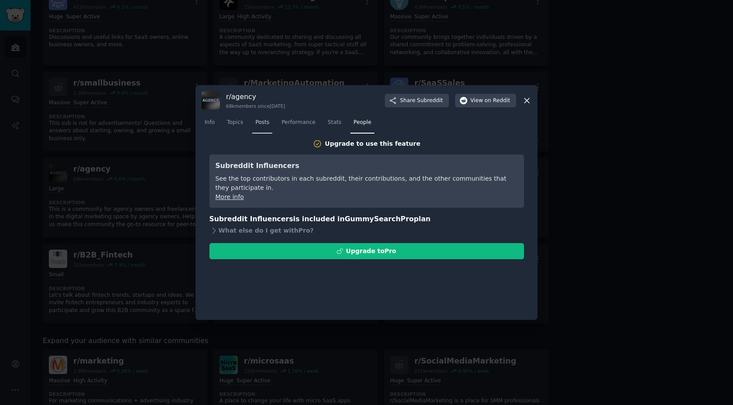
click at [268, 124] on span "Posts" at bounding box center [262, 123] width 14 height 8
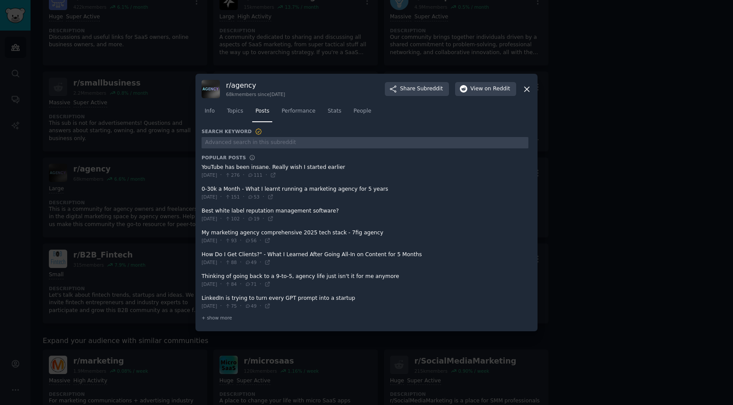
click at [579, 161] on div at bounding box center [366, 202] width 733 height 405
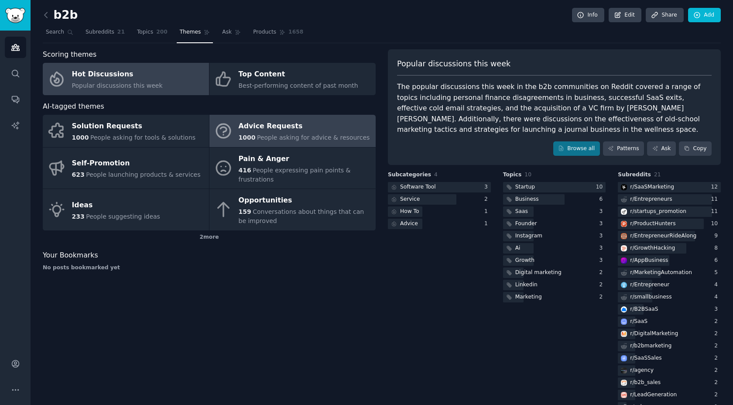
click at [299, 135] on span "People asking for advice & resources" at bounding box center [313, 137] width 113 height 7
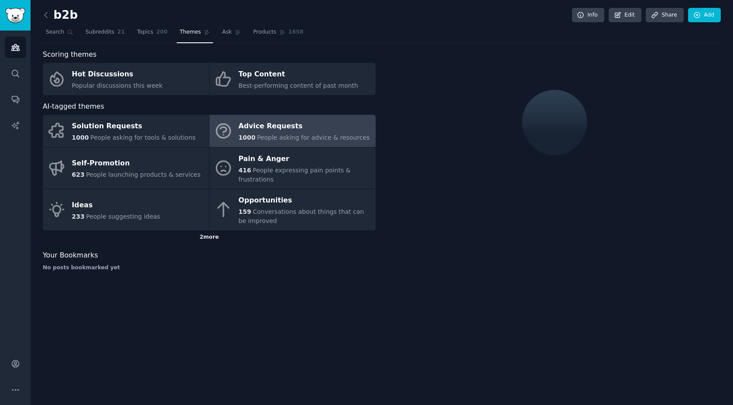
click at [210, 237] on div "2 more" at bounding box center [209, 237] width 333 height 14
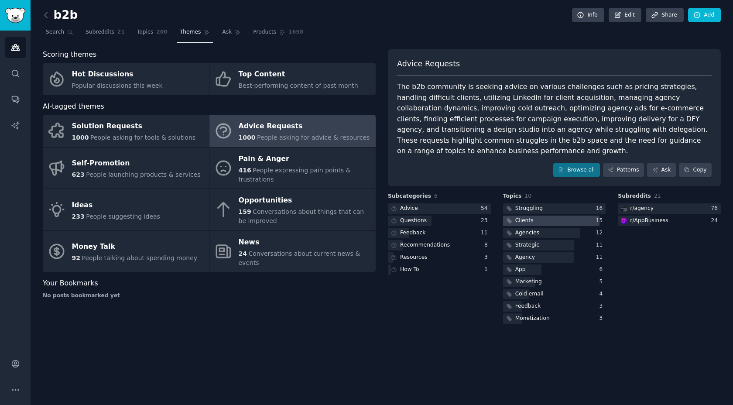
click at [535, 216] on div at bounding box center [551, 221] width 96 height 11
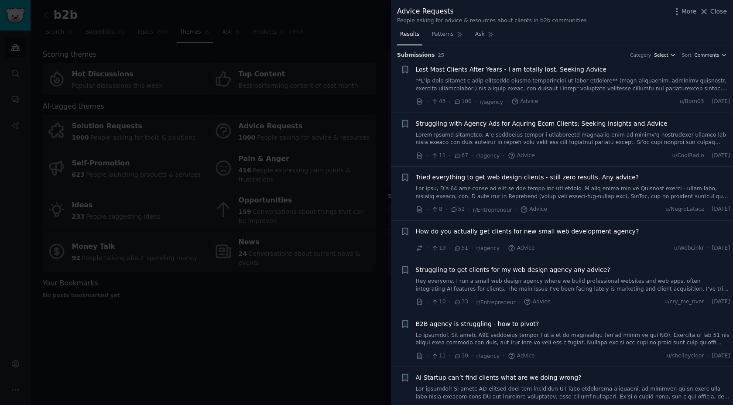
click at [663, 52] on span "Select" at bounding box center [661, 55] width 14 height 6
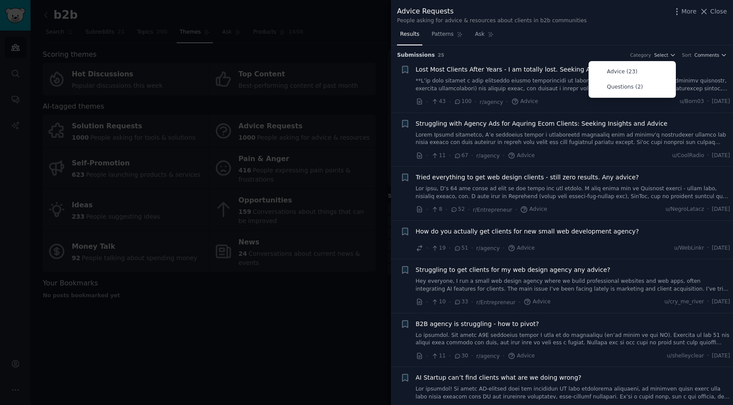
click at [663, 48] on div "Submission s 25 Category Select Advice (23) Questions (2) Sort Comments" at bounding box center [562, 52] width 330 height 14
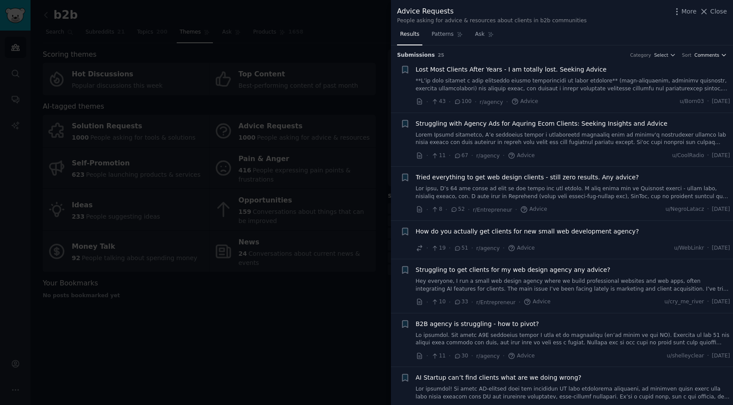
click at [707, 58] on span "Comments" at bounding box center [707, 55] width 25 height 6
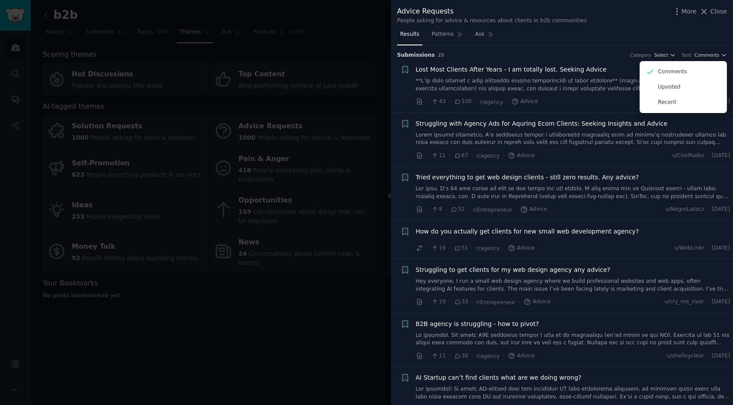
click at [666, 41] on div "Results Patterns Ask" at bounding box center [562, 36] width 342 height 18
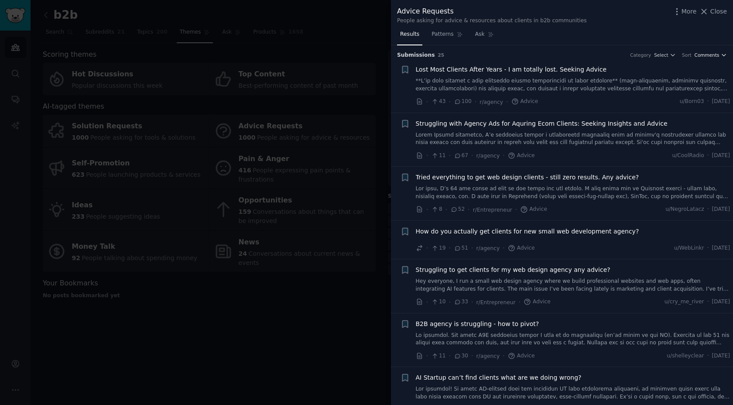
click at [701, 52] on span "Comments" at bounding box center [707, 55] width 25 height 6
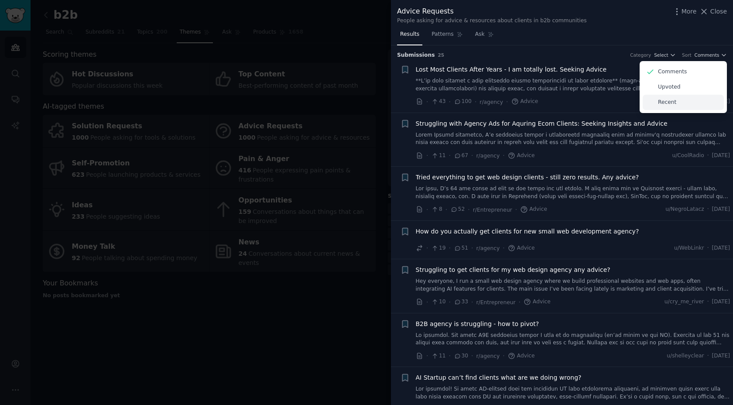
click at [678, 101] on div "Recent" at bounding box center [683, 102] width 81 height 15
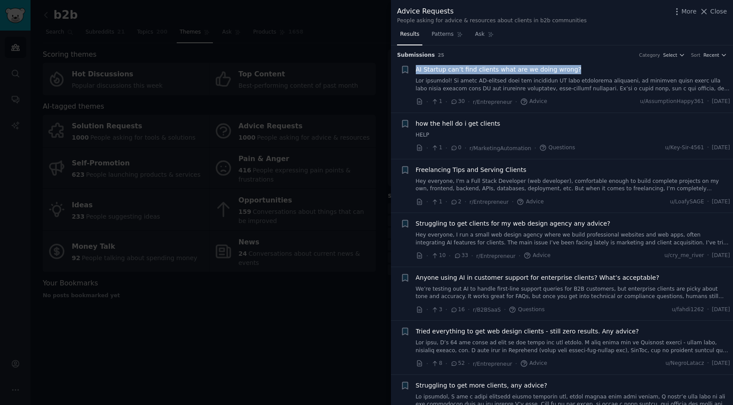
click at [474, 72] on span "AI Startup can’t find clients what are we doing wrong?" at bounding box center [499, 69] width 166 height 9
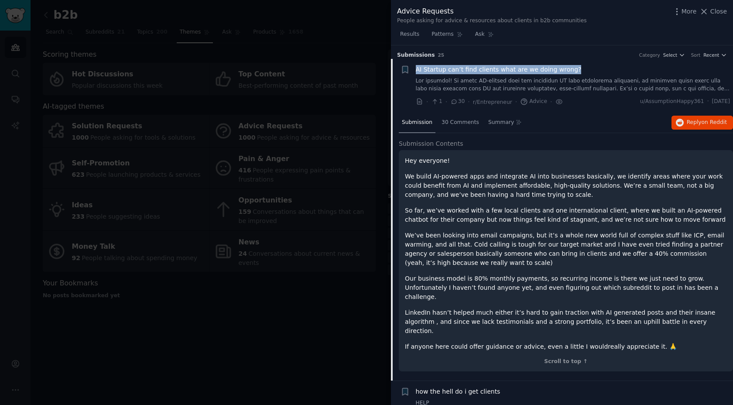
scroll to position [14, 0]
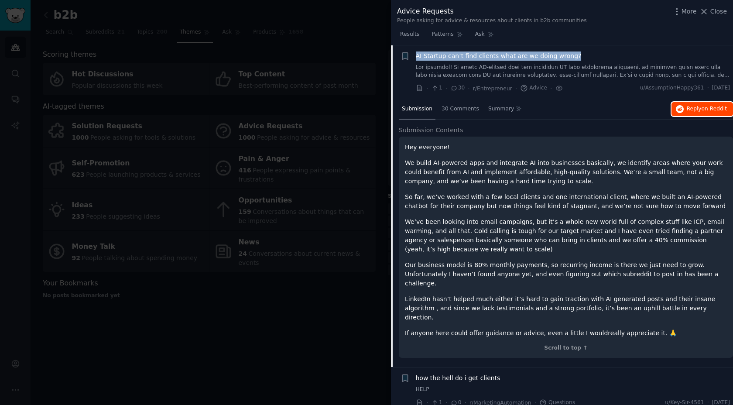
click at [680, 107] on icon "button" at bounding box center [680, 109] width 8 height 8
click at [501, 59] on span "AI Startup can’t find clients what are we doing wrong?" at bounding box center [499, 56] width 166 height 9
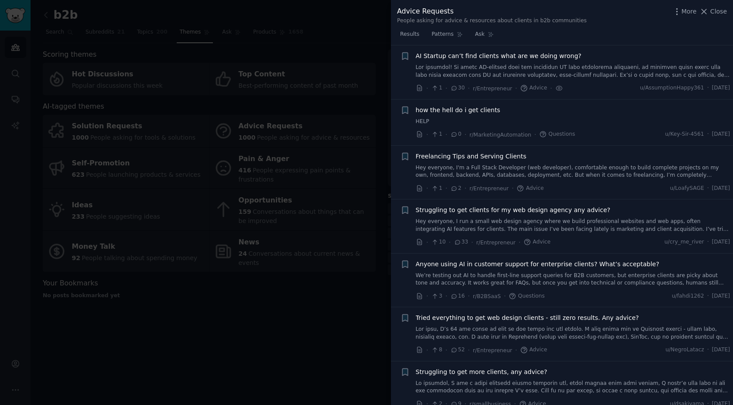
click at [534, 38] on div "Results Patterns Ask" at bounding box center [562, 36] width 342 height 18
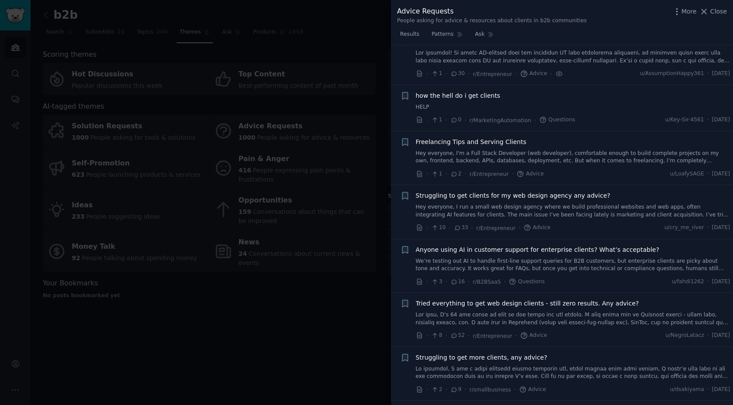
click at [552, 195] on span "Struggling to get clients for my web design agency any advice?" at bounding box center [513, 195] width 195 height 9
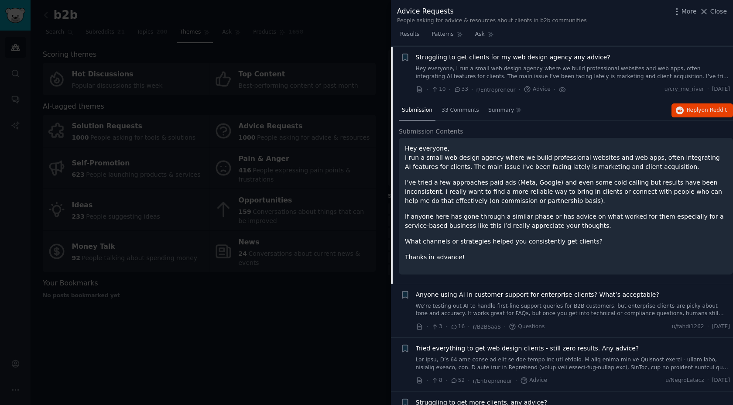
scroll to position [168, 0]
click at [690, 105] on span "Reply on Reddit" at bounding box center [707, 109] width 40 height 8
click at [502, 66] on link "Hey everyone, I run a small web design agency where we build professional websi…" at bounding box center [573, 71] width 315 height 15
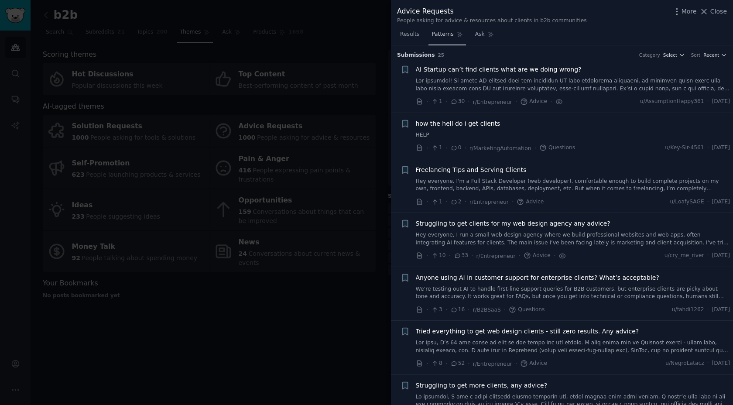
click at [448, 39] on link "Patterns" at bounding box center [447, 36] width 37 height 18
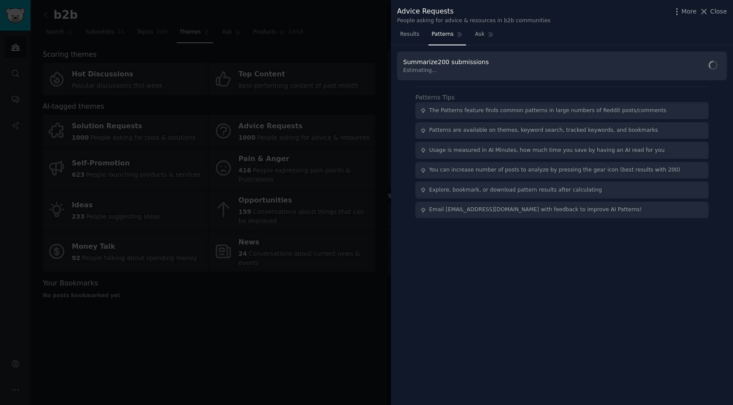
click at [474, 109] on div "The Patterns feature finds common patterns in large numbers of Reddit posts/com…" at bounding box center [547, 111] width 237 height 8
click at [555, 64] on div "Summarize 197 submissions Settings Save 156 min by not reading 37612 words AI M…" at bounding box center [562, 67] width 318 height 18
click at [671, 63] on icon "button" at bounding box center [670, 66] width 6 height 6
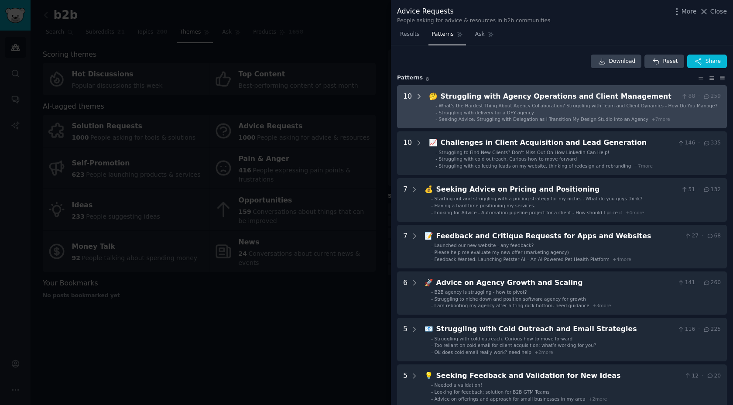
click at [417, 96] on icon at bounding box center [419, 97] width 8 height 8
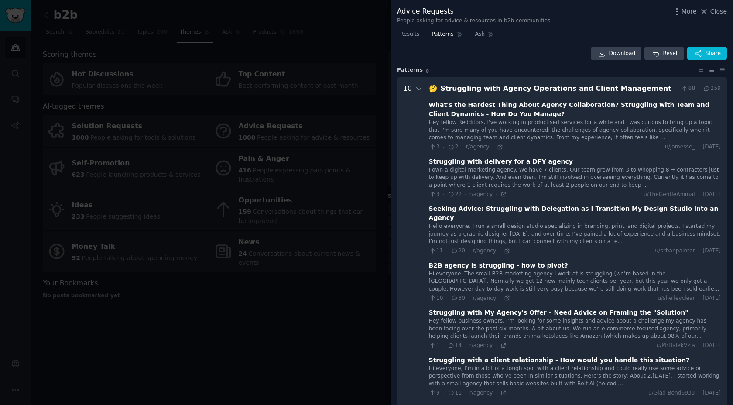
scroll to position [1, 0]
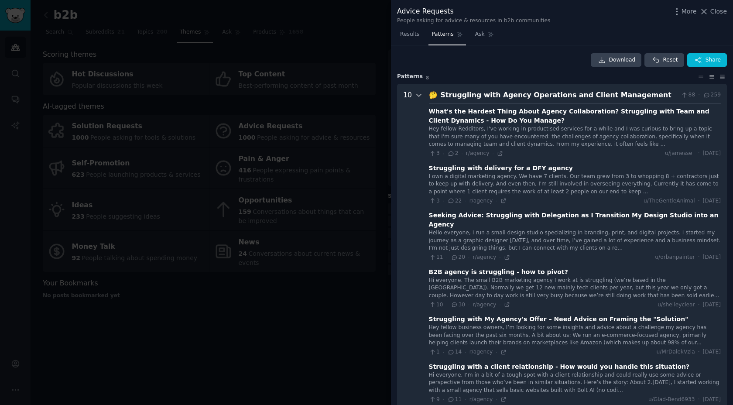
click at [416, 90] on div at bounding box center [419, 352] width 8 height 524
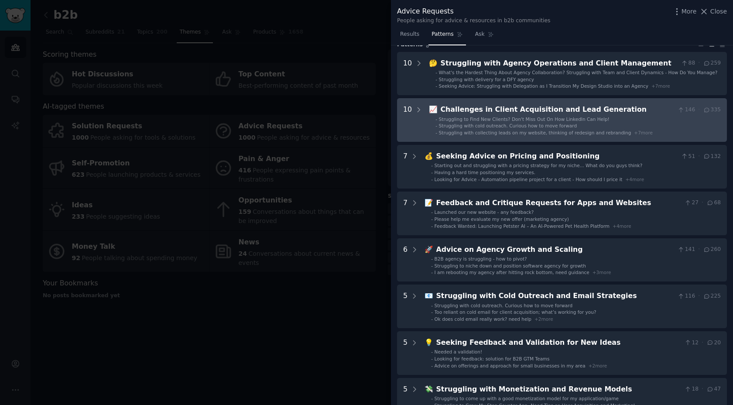
scroll to position [27, 0]
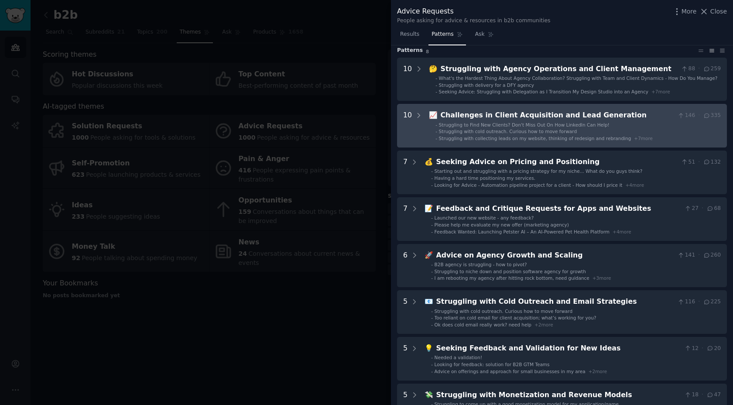
click at [464, 129] on span "Struggling with cold outreach. Curious how to move forward" at bounding box center [508, 131] width 138 height 5
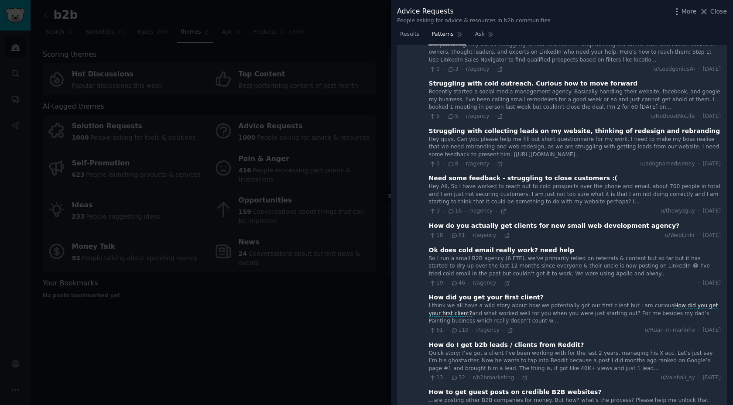
scroll to position [149, 0]
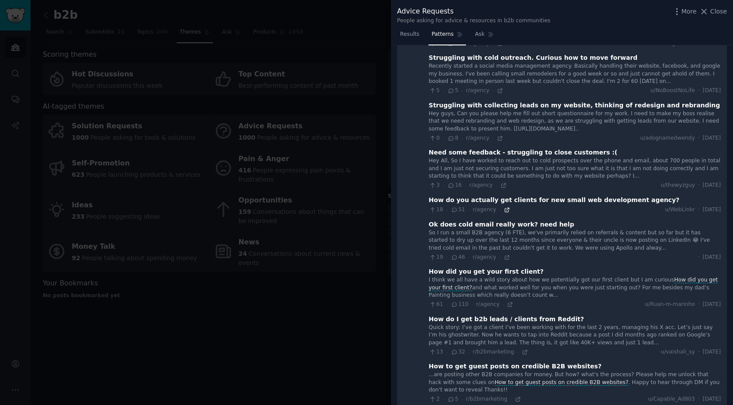
click at [505, 210] on icon at bounding box center [507, 210] width 4 height 4
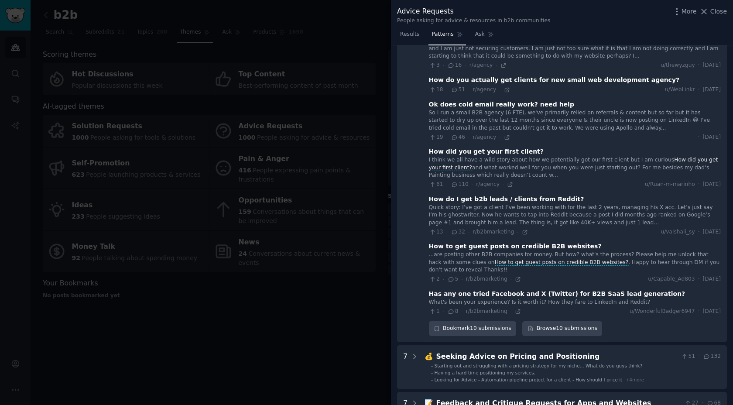
scroll to position [270, 0]
click at [522, 230] on icon at bounding box center [525, 231] width 6 height 6
